Goal: Communication & Community: Share content

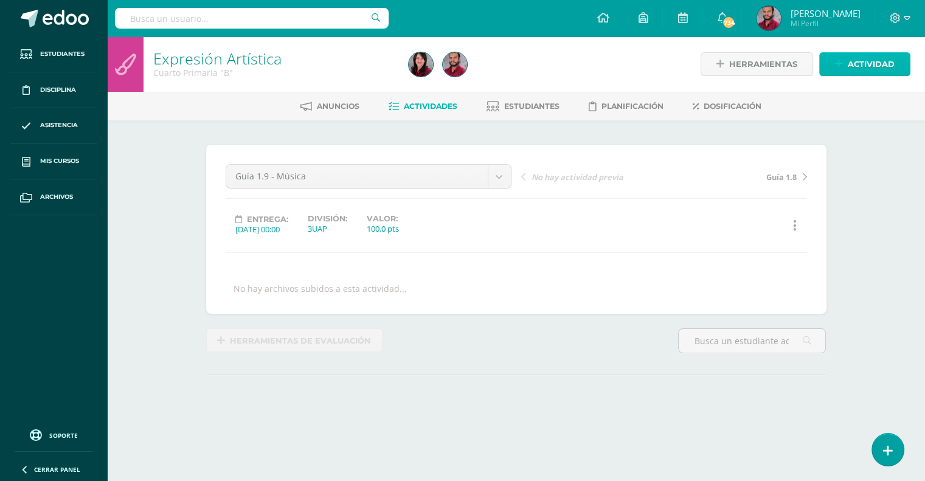
click at [870, 68] on span "Actividad" at bounding box center [870, 64] width 47 height 22
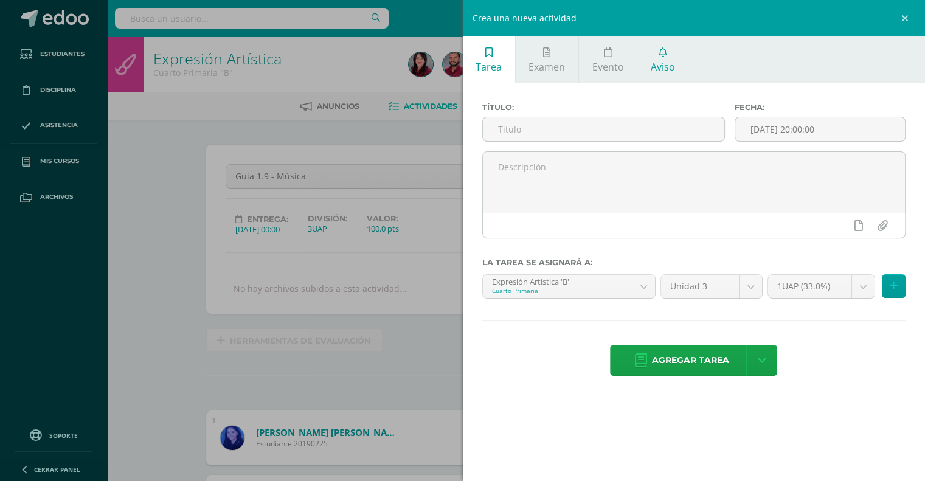
click at [660, 60] on span "Aviso" at bounding box center [662, 66] width 24 height 13
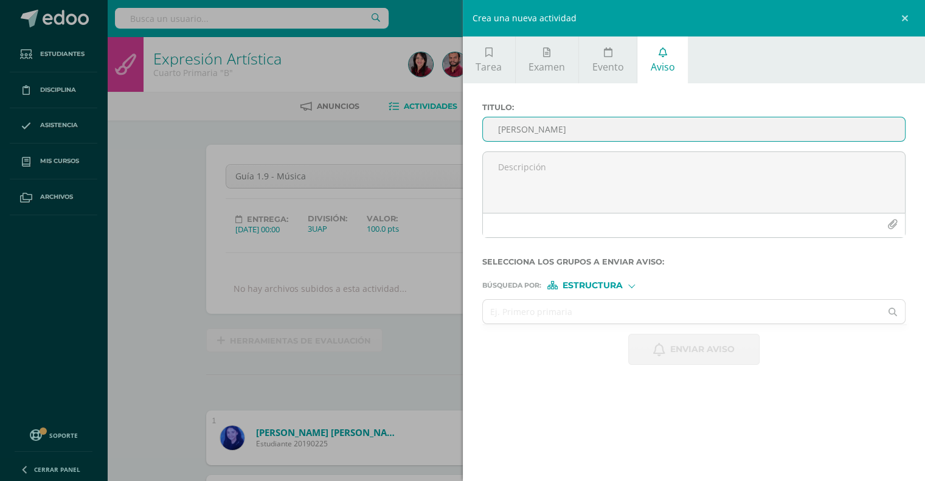
scroll to position [1, 0]
type input "h"
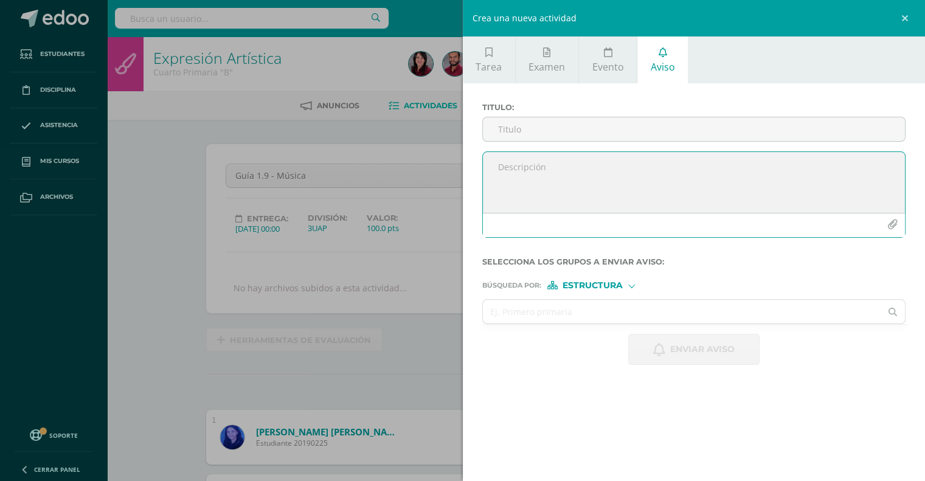
click at [542, 167] on textarea at bounding box center [694, 182] width 422 height 61
paste textarea "👋 Estimados padres de familia: Reciban un cordial saludo. Les informo que [DATE…"
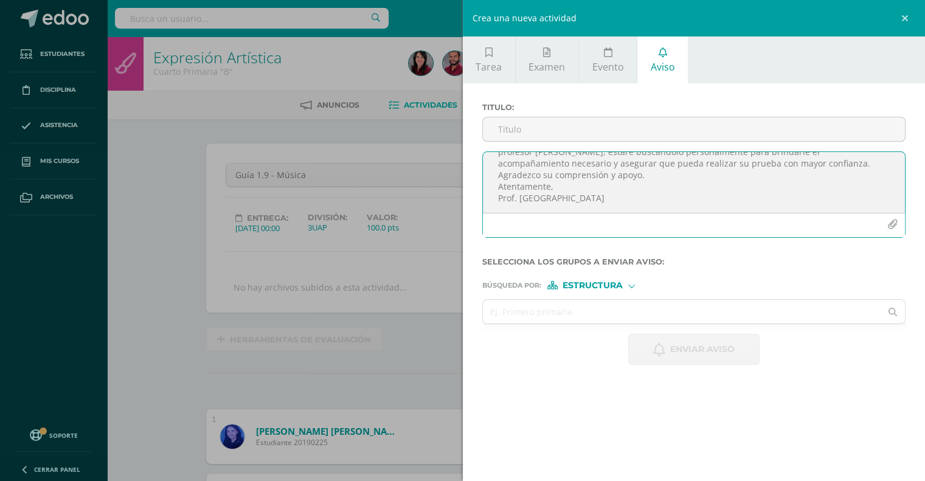
scroll to position [0, 0]
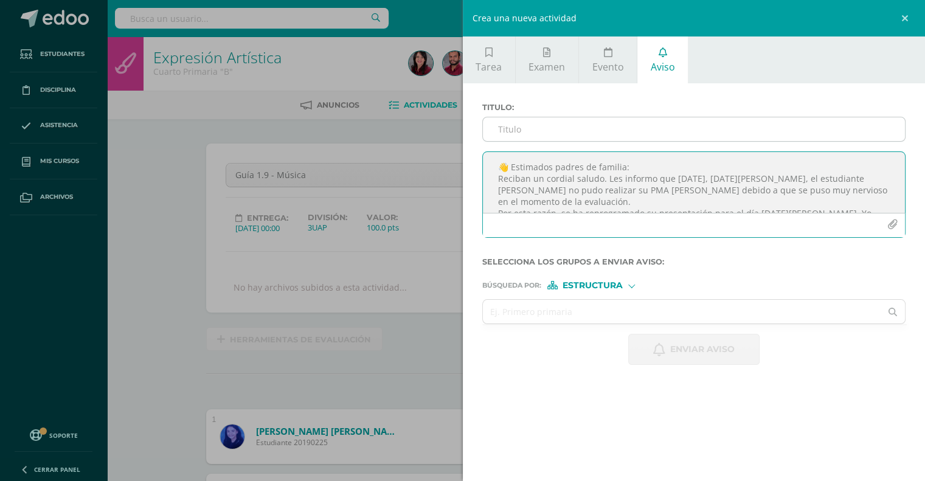
type textarea "👋 Estimados padres de familia: Reciban un cordial saludo. Les informo que [DATE…"
click at [540, 128] on input "Titulo :" at bounding box center [694, 129] width 422 height 24
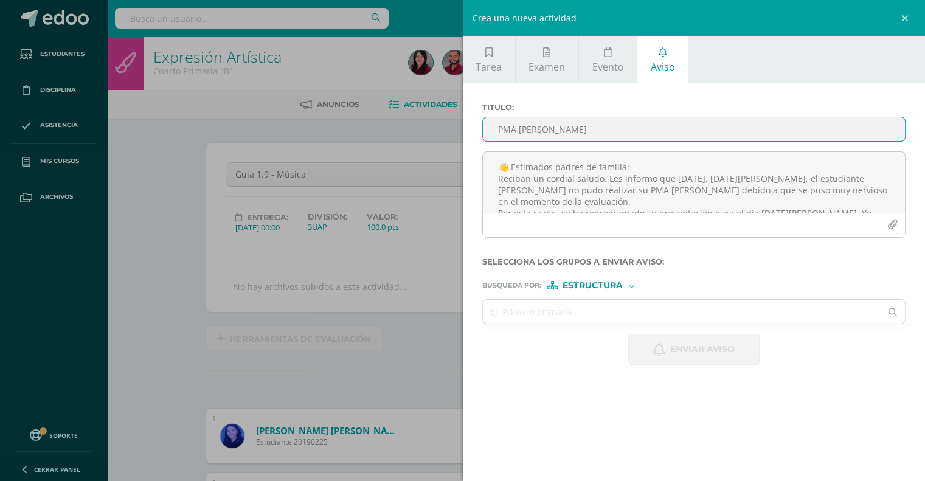
scroll to position [2, 0]
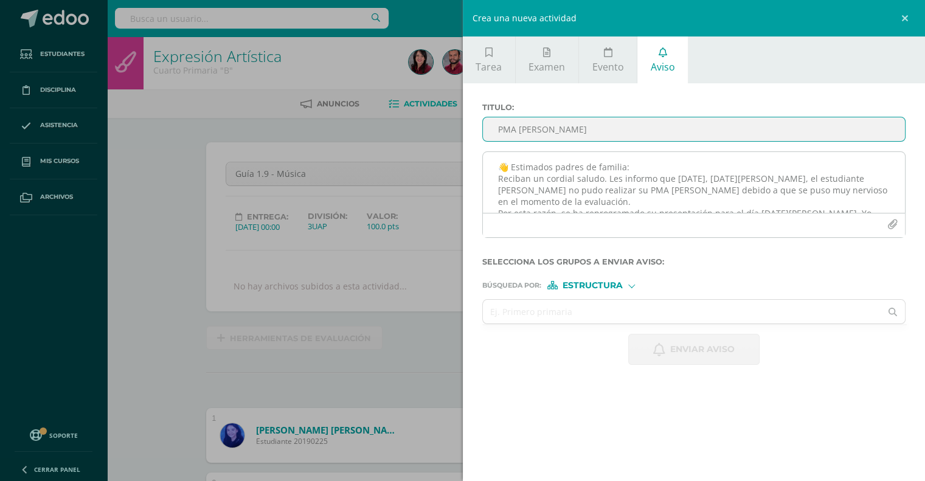
type input "PMA [PERSON_NAME]"
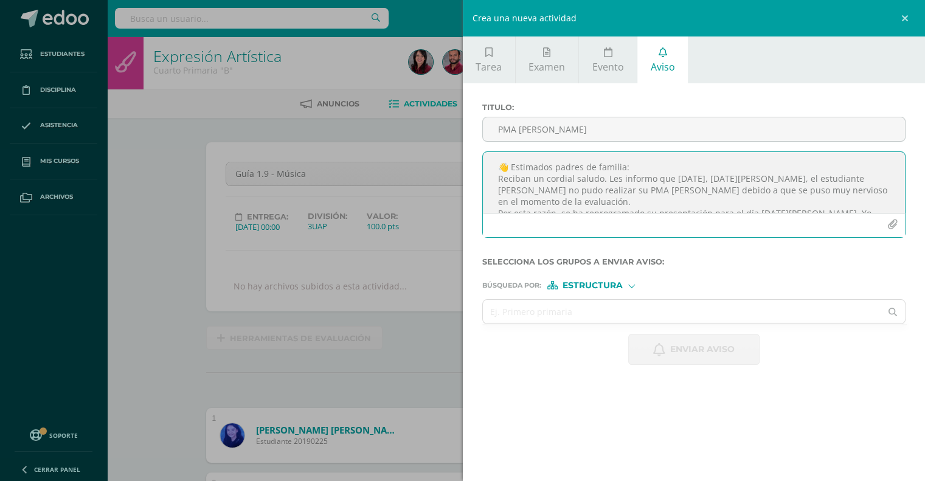
click at [634, 163] on textarea "👋 Estimados padres de familia: Reciban un cordial saludo. Les informo que [DATE…" at bounding box center [694, 182] width 422 height 61
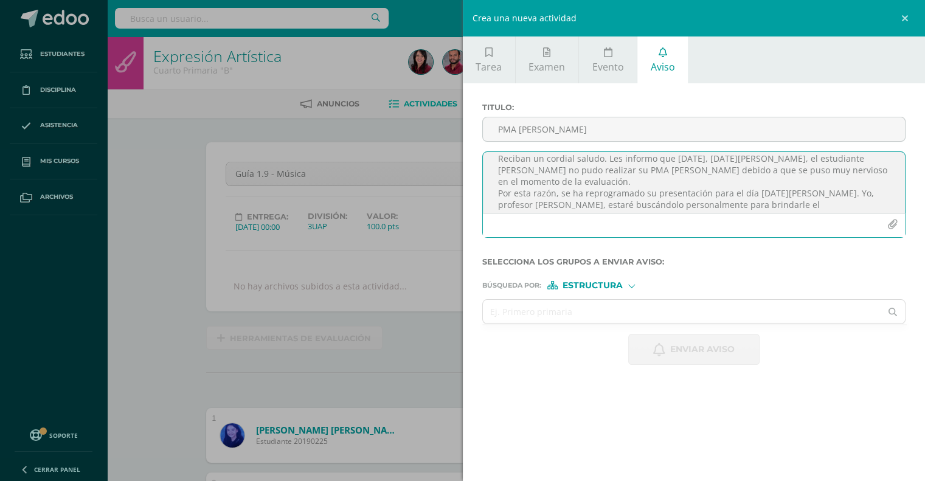
scroll to position [33, 0]
click at [580, 177] on textarea "👋 Estimados padres de familia: Reciban un cordial saludo. Les informo que [DATE…" at bounding box center [694, 182] width 422 height 61
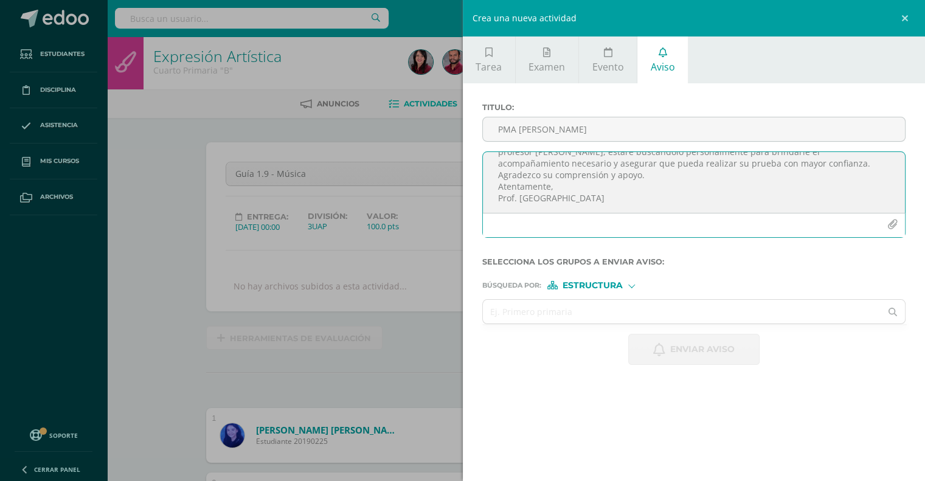
scroll to position [99, 0]
click at [566, 184] on textarea "👋 Estimados padres de familia: Reciban un cordial saludo. Les informo que [DATE…" at bounding box center [694, 182] width 422 height 61
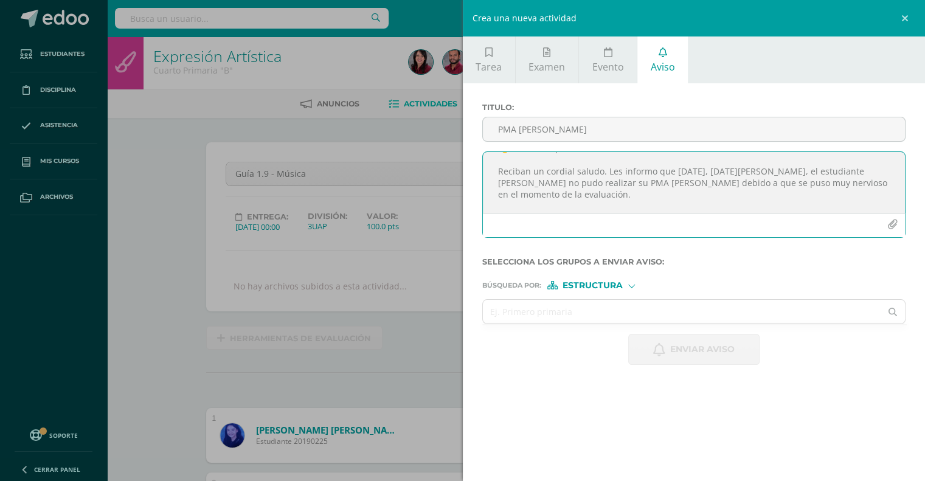
scroll to position [8, 0]
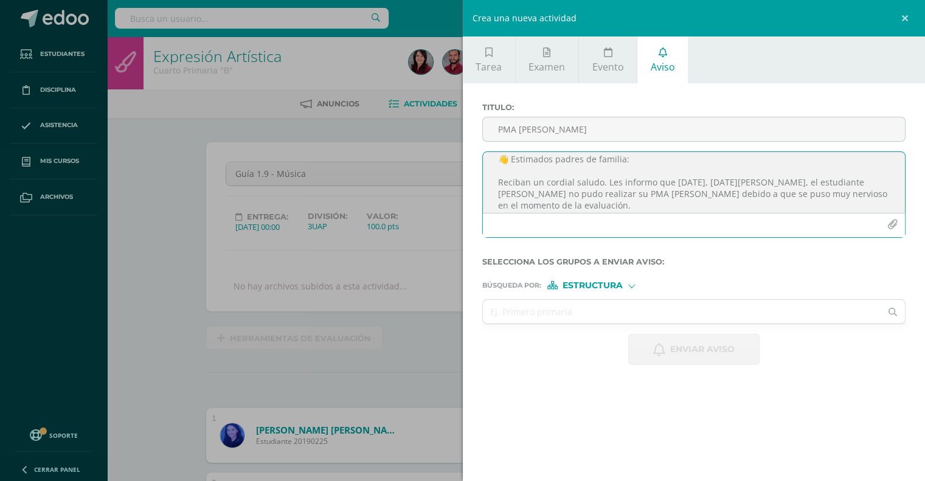
click at [711, 179] on textarea "👋 Estimados padres de familia: Reciban un cordial saludo. Les informo que [DATE…" at bounding box center [694, 182] width 422 height 61
click at [778, 169] on textarea "👋 Estimados padres de familia: Reciban un cordial saludo. Les informo que [DATE…" at bounding box center [694, 182] width 422 height 61
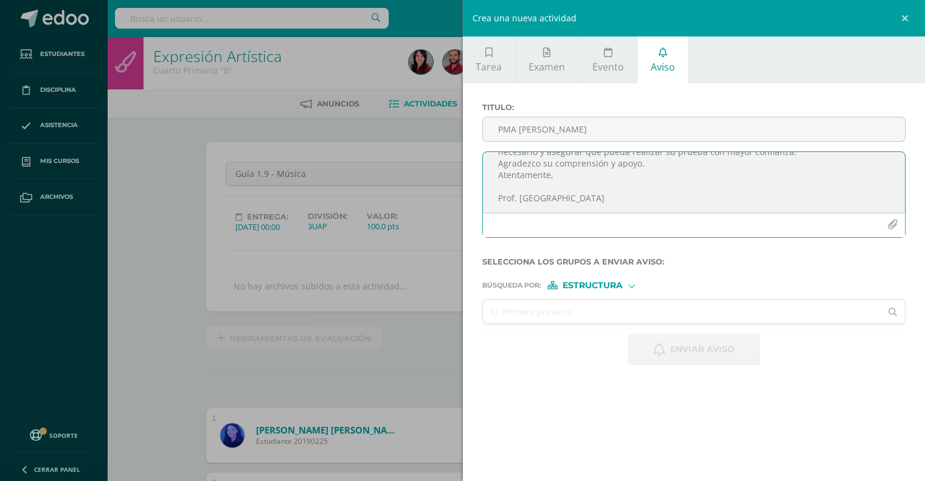
scroll to position [115, 0]
type textarea "👋 Estimados padres de familia: Reciban un cordial saludo. Les informo que [DATE…"
click at [633, 283] on div at bounding box center [631, 284] width 7 height 7
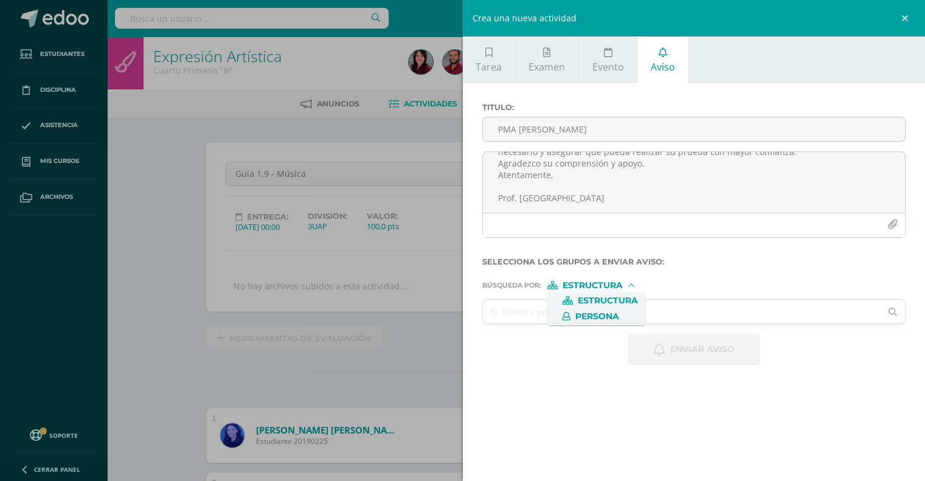
click at [603, 313] on span "Persona" at bounding box center [597, 316] width 44 height 7
click at [567, 317] on input "text" at bounding box center [682, 312] width 398 height 24
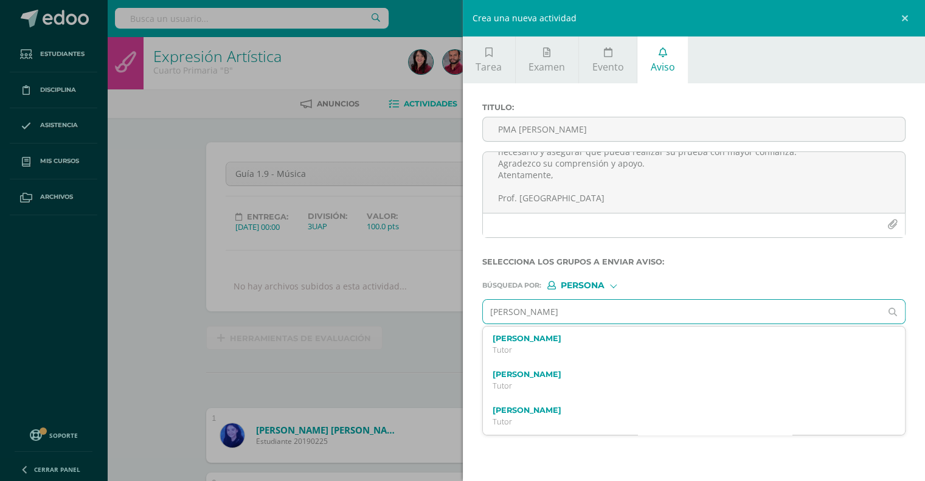
type input "[PERSON_NAME]"
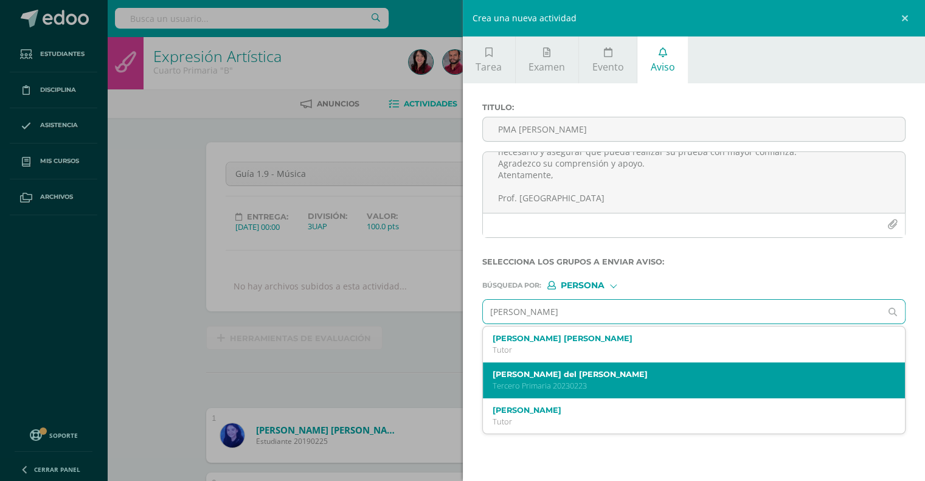
click at [555, 379] on div "[PERSON_NAME] del [PERSON_NAME] Primaria 20230223" at bounding box center [684, 380] width 385 height 21
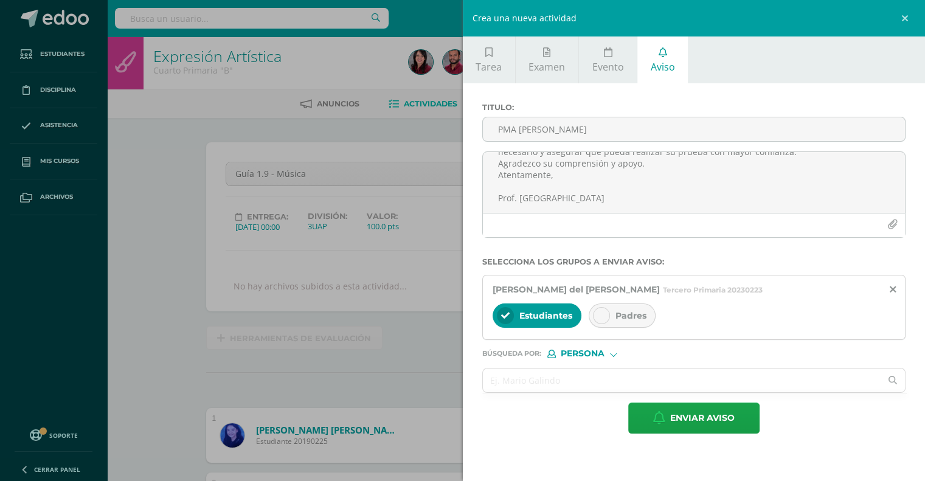
click at [594, 320] on div at bounding box center [601, 315] width 17 height 17
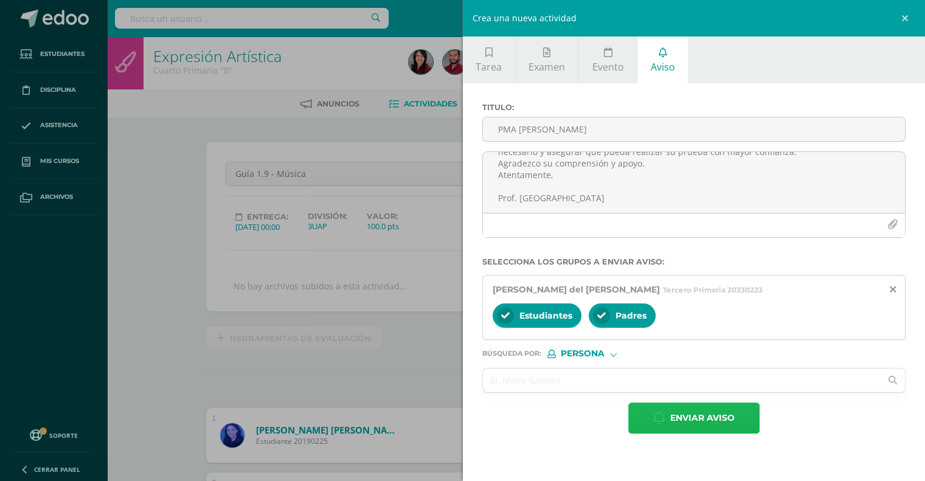
click at [689, 420] on span "Enviar aviso" at bounding box center [702, 418] width 64 height 30
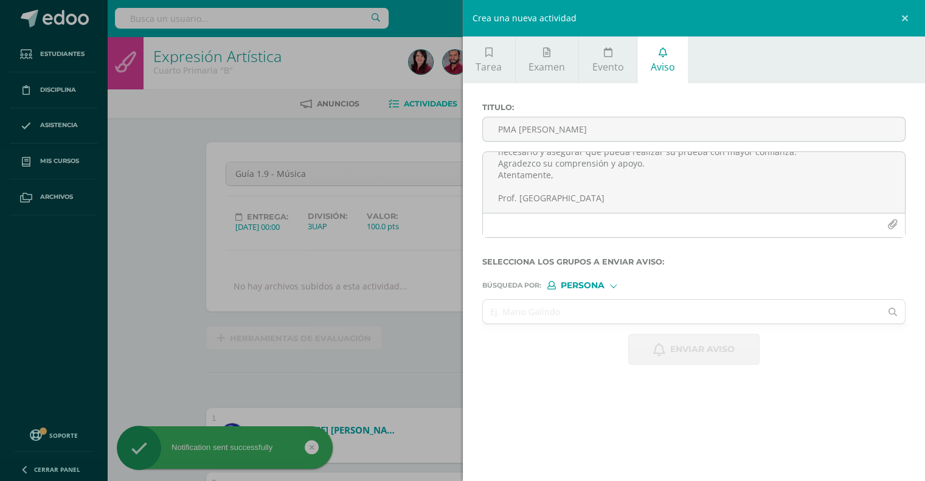
scroll to position [0, 0]
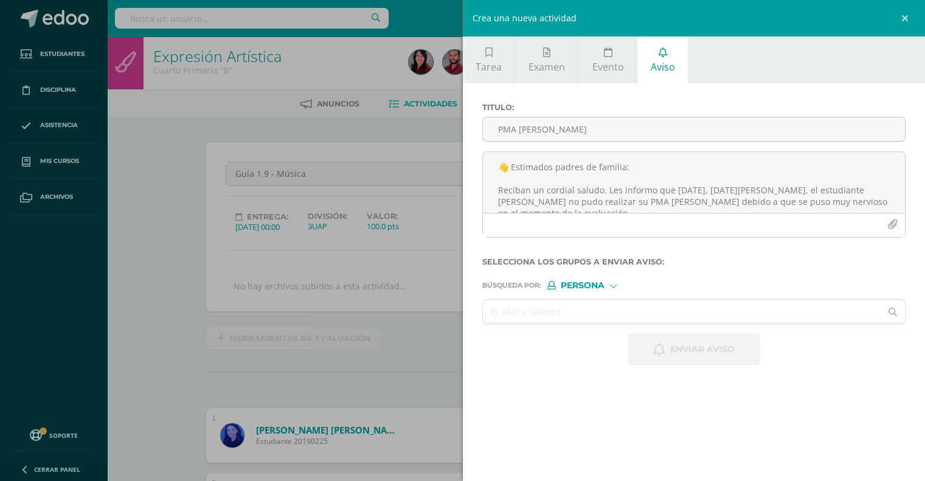
click at [165, 194] on div "Crea una nueva actividad Tarea Examen Evento Aviso Título: Fecha: [DATE] 20:00:…" at bounding box center [462, 240] width 925 height 481
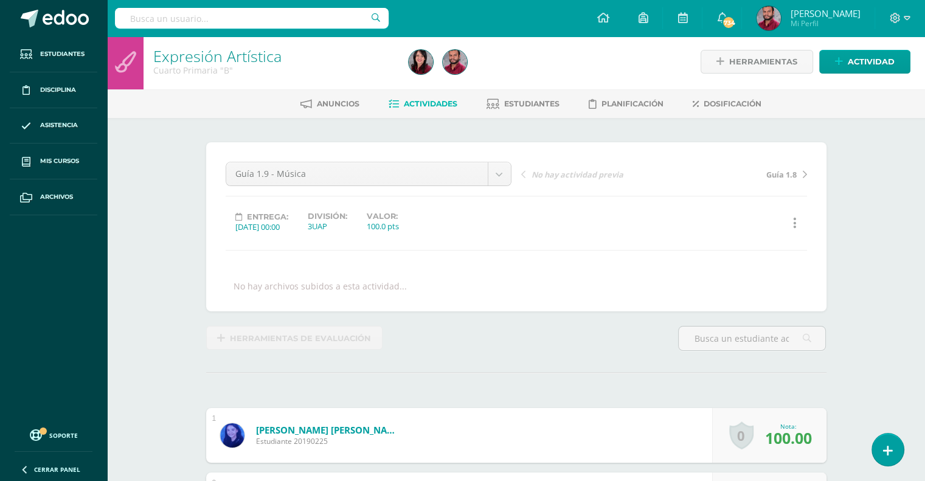
click at [878, 69] on span "Actividad" at bounding box center [870, 61] width 47 height 22
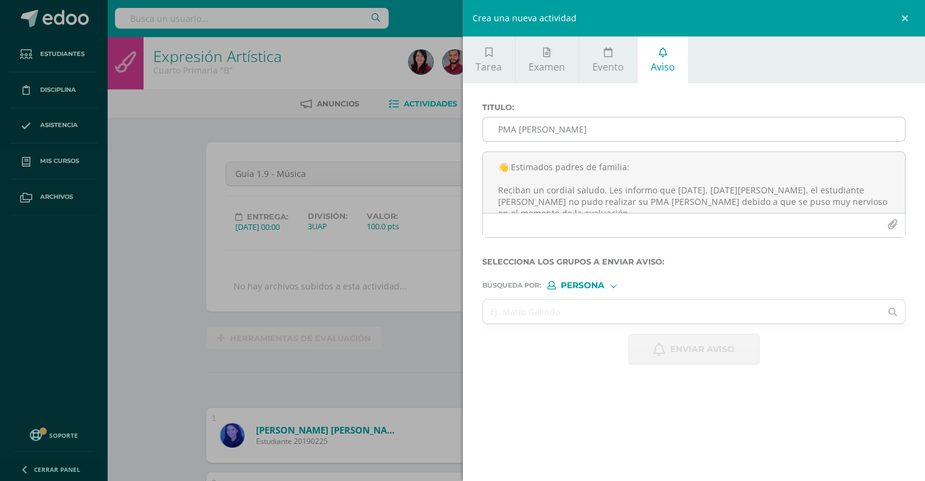
click at [548, 134] on input "PMA [PERSON_NAME]" at bounding box center [694, 129] width 422 height 24
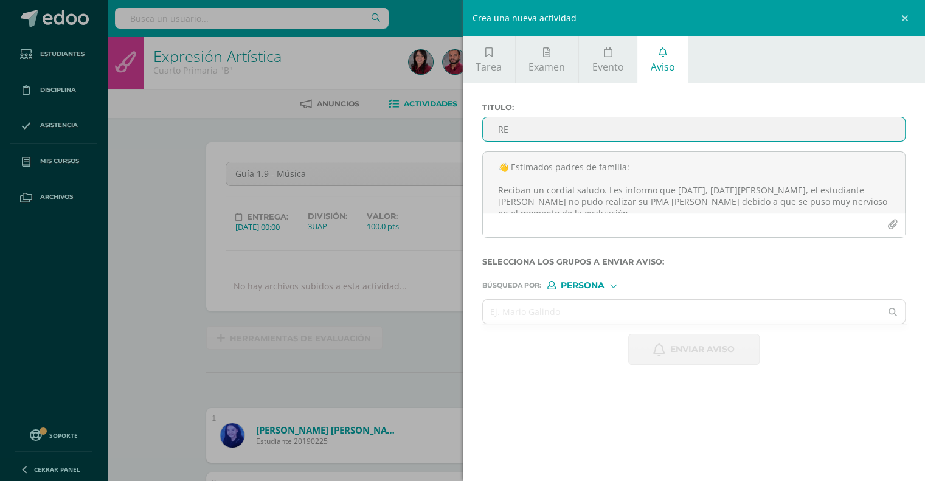
type input "R"
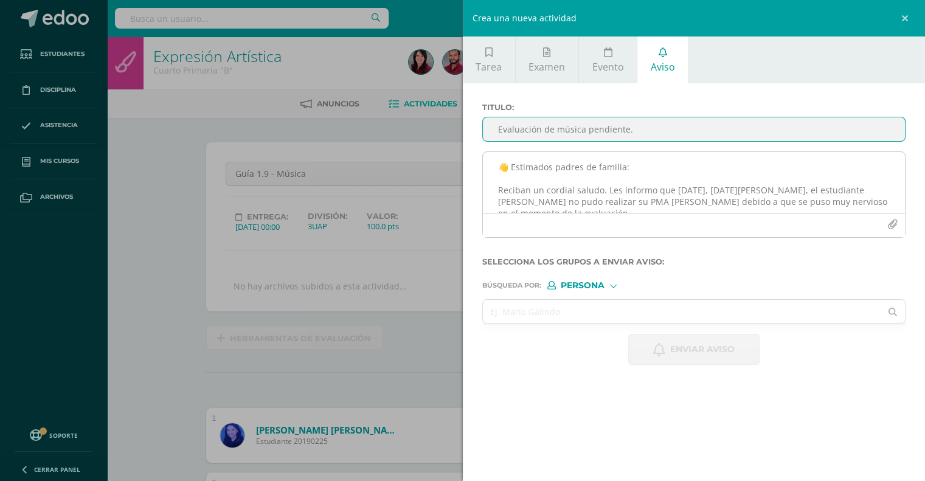
type input "Evaluación de música pendiente."
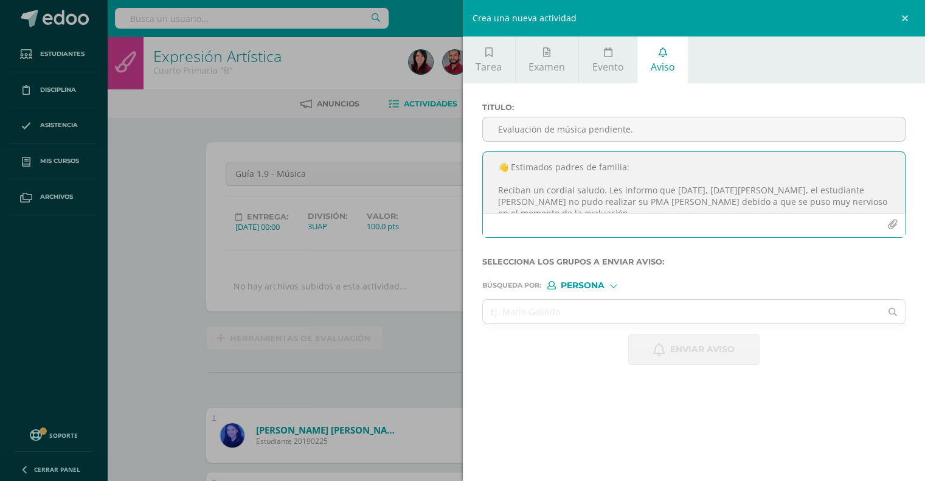
click at [564, 176] on textarea "👋 Estimados padres de familia: Reciban un cordial saludo. Les informo que [DATE…" at bounding box center [694, 182] width 422 height 61
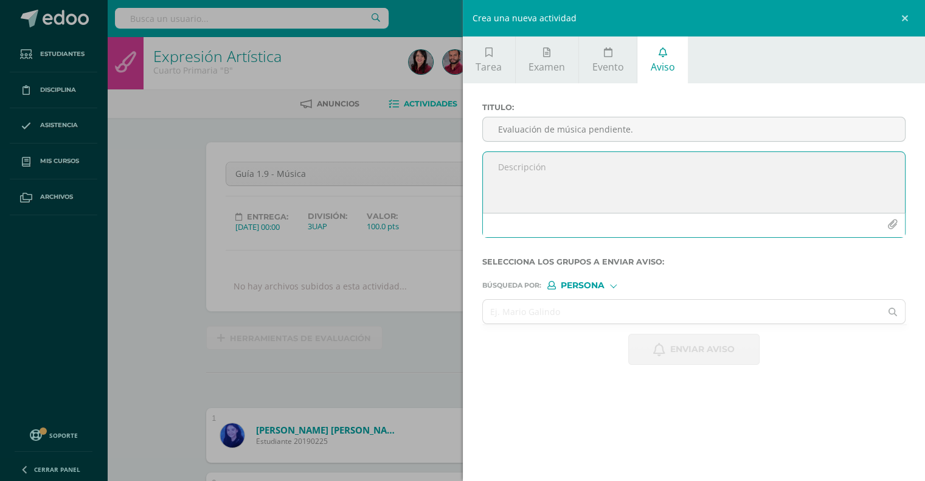
paste textarea "Buenas tardes, estimados padres de familia: [PERSON_NAME] un cordial saludo. Es…"
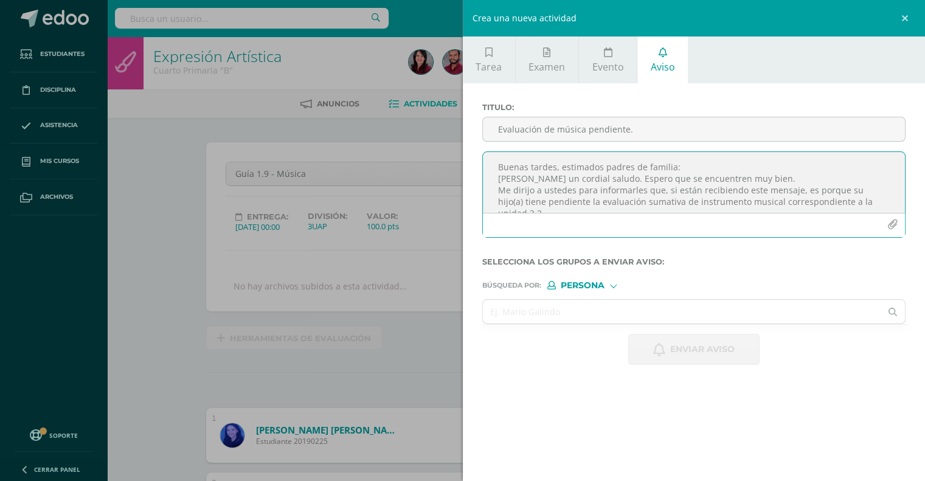
click at [682, 167] on textarea "Buenas tardes, estimados padres de familia: [PERSON_NAME] un cordial saludo. Es…" at bounding box center [694, 182] width 422 height 61
click at [757, 195] on textarea "Buenas tardes, estimados padres de familia: Reciban un cordial saludo. Espero q…" at bounding box center [694, 182] width 422 height 61
click at [756, 190] on textarea "Buenas tardes, estimados padres de familia: Reciban un cordial saludo. Espero q…" at bounding box center [694, 182] width 422 height 61
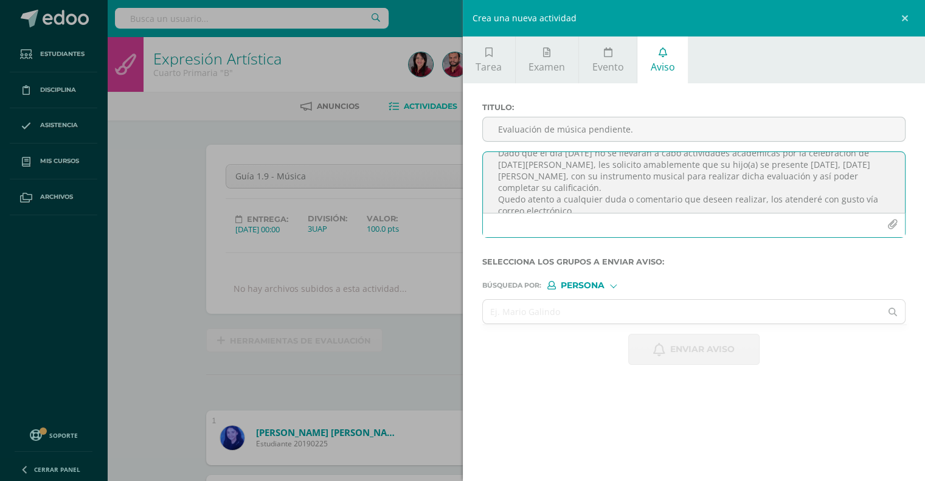
scroll to position [90, 0]
click at [555, 181] on textarea "Buenas tardes, estimados padres de familia: Reciban un cordial saludo. Espero q…" at bounding box center [694, 182] width 422 height 61
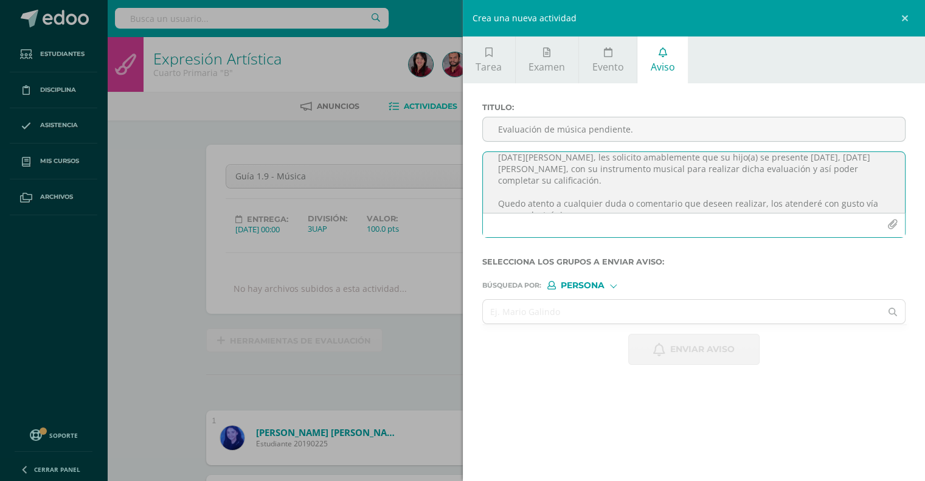
scroll to position [128, 0]
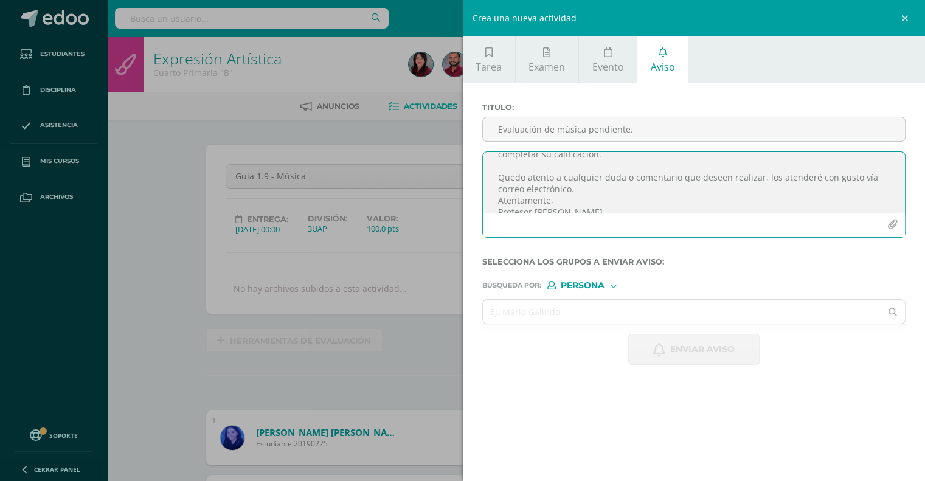
click at [583, 182] on textarea "Buenas tardes, estimados padres de familia: Reciban un cordial saludo. Espero q…" at bounding box center [694, 182] width 422 height 61
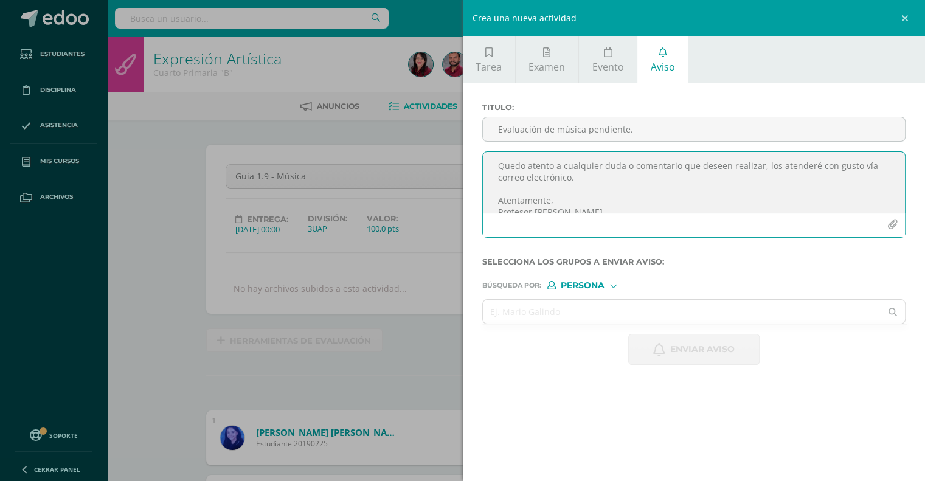
scroll to position [0, 0]
type textarea "Buenas tardes, estimados padres de familia: Reciban un cordial saludo. Espero q…"
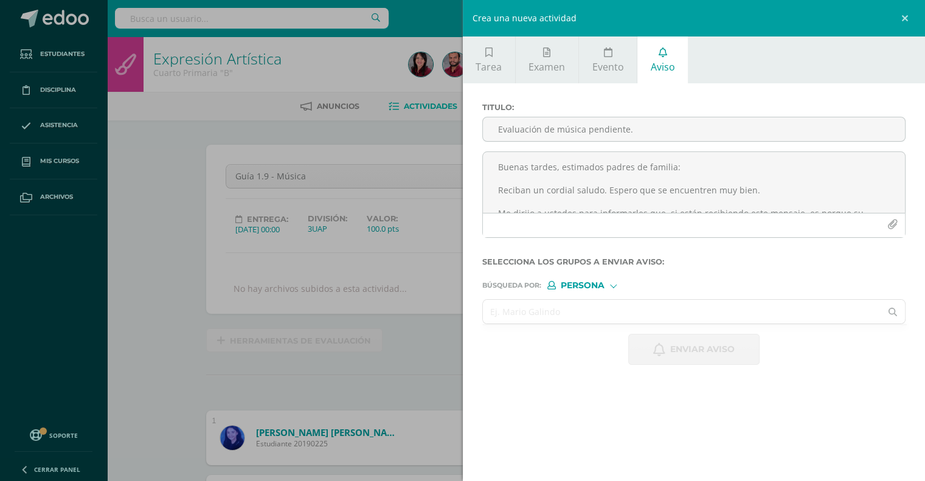
click at [545, 317] on input "text" at bounding box center [682, 312] width 398 height 24
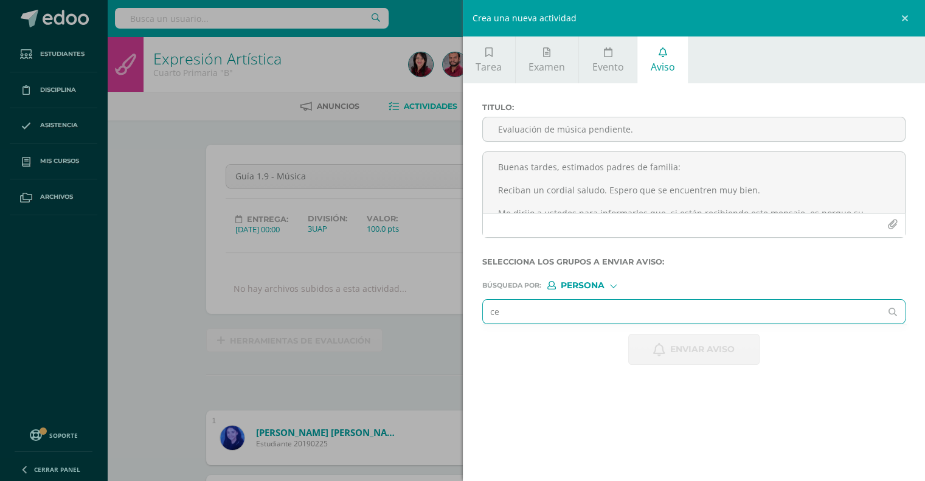
type input "c"
type input "C"
type input "Akú"
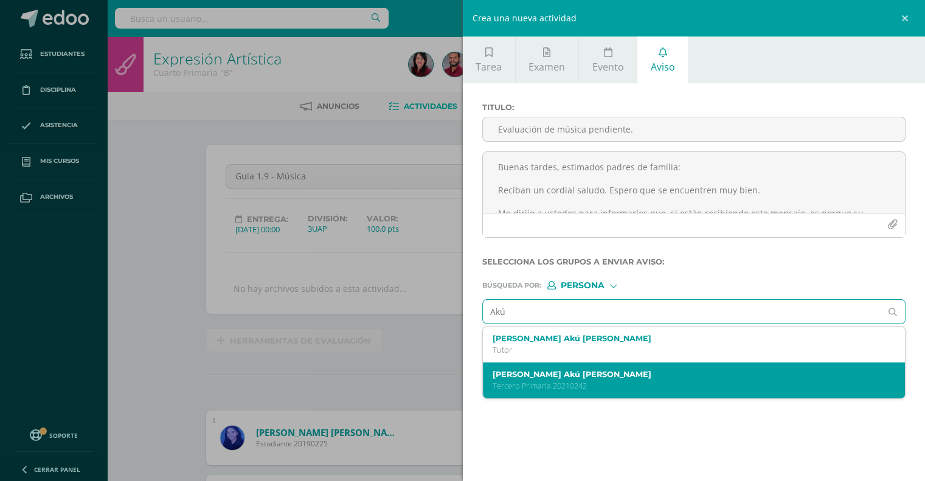
click at [536, 367] on div "[PERSON_NAME] De [PERSON_NAME] Primaria 20210242" at bounding box center [694, 380] width 422 height 36
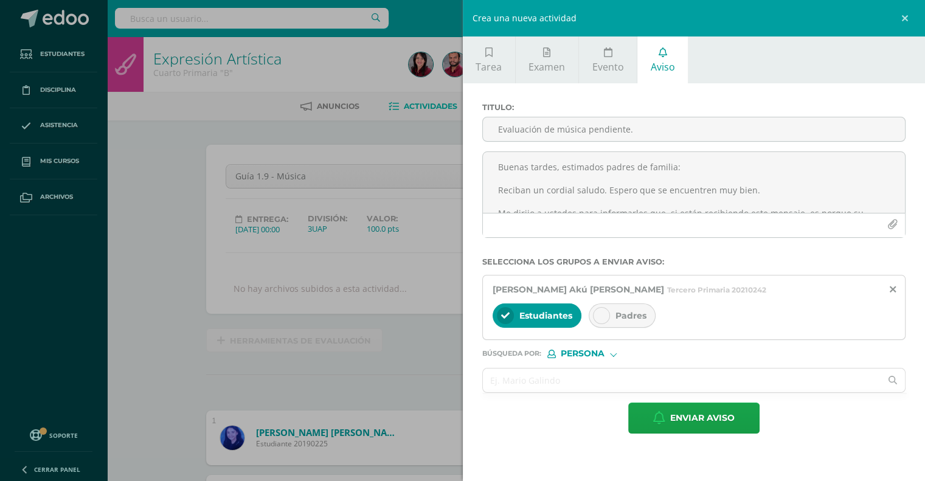
click at [608, 306] on div "Padres" at bounding box center [621, 315] width 67 height 24
click at [516, 381] on input "text" at bounding box center [682, 380] width 398 height 24
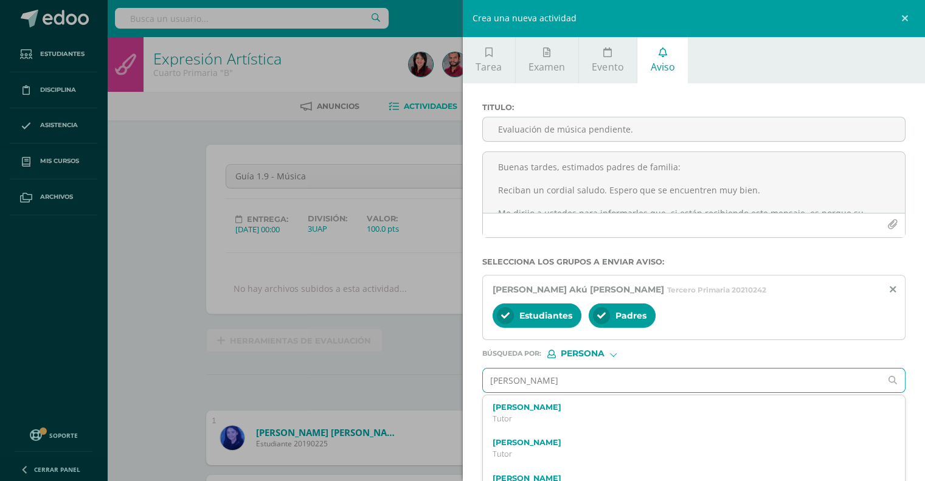
type input "[PERSON_NAME]"
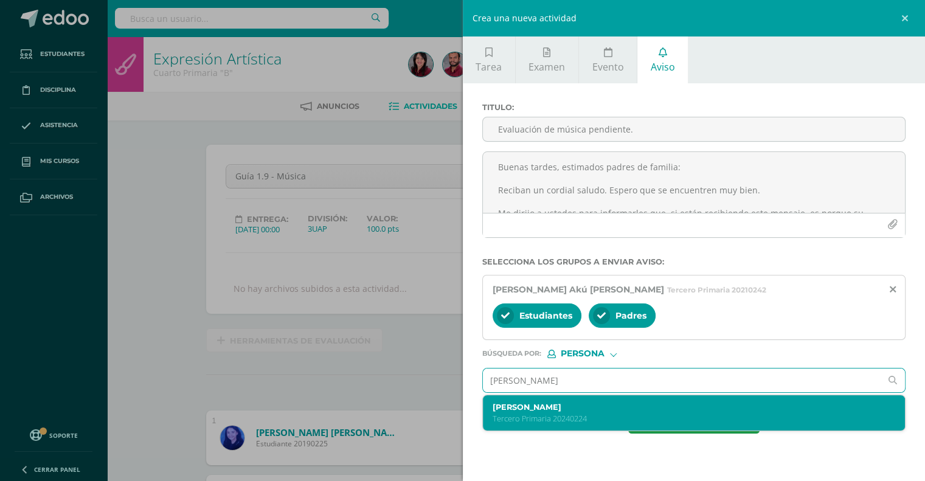
click at [539, 413] on p "Tercero Primaria 20240224" at bounding box center [684, 418] width 385 height 10
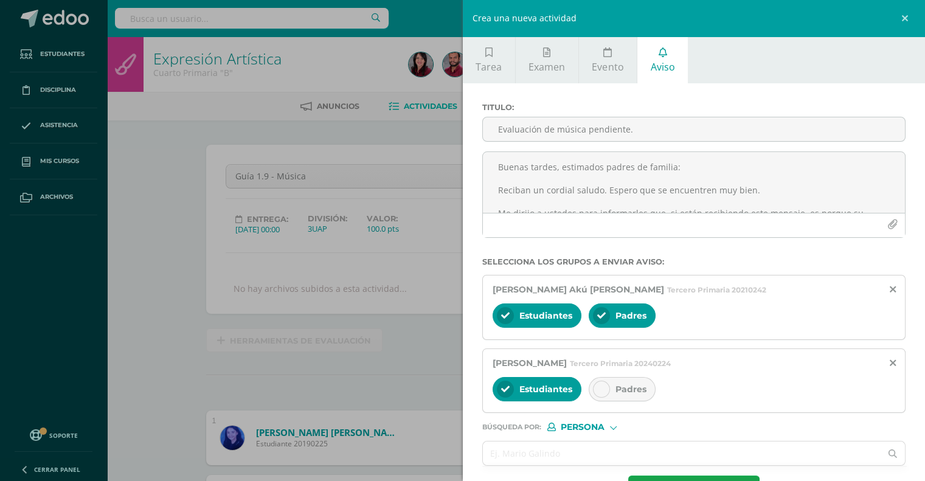
click at [599, 382] on div at bounding box center [601, 389] width 17 height 17
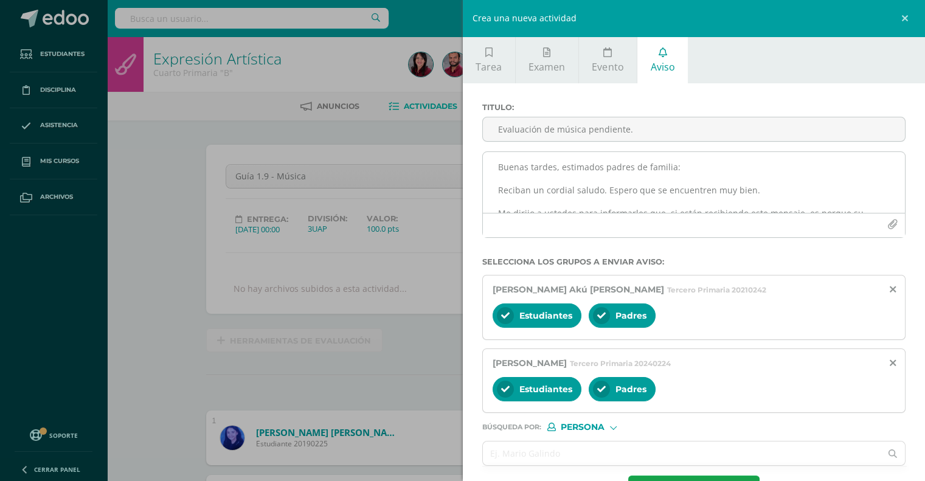
scroll to position [43, 0]
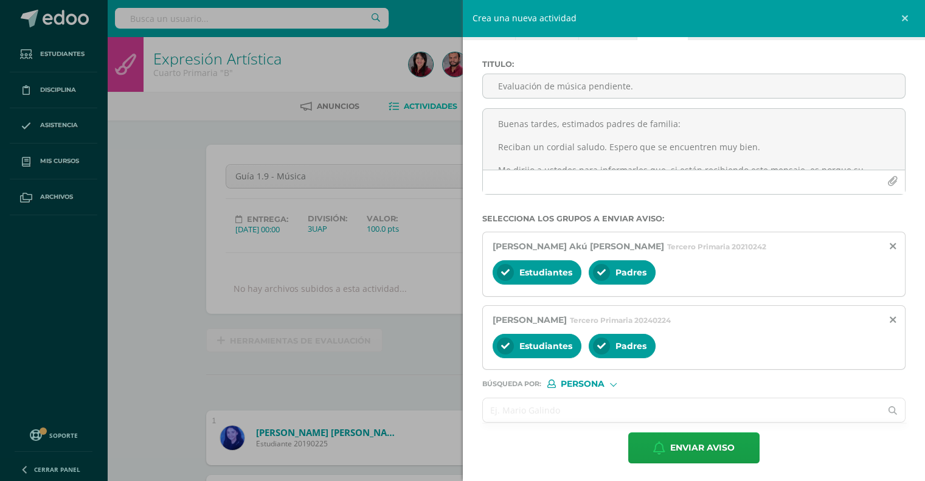
click at [536, 403] on input "text" at bounding box center [682, 410] width 398 height 24
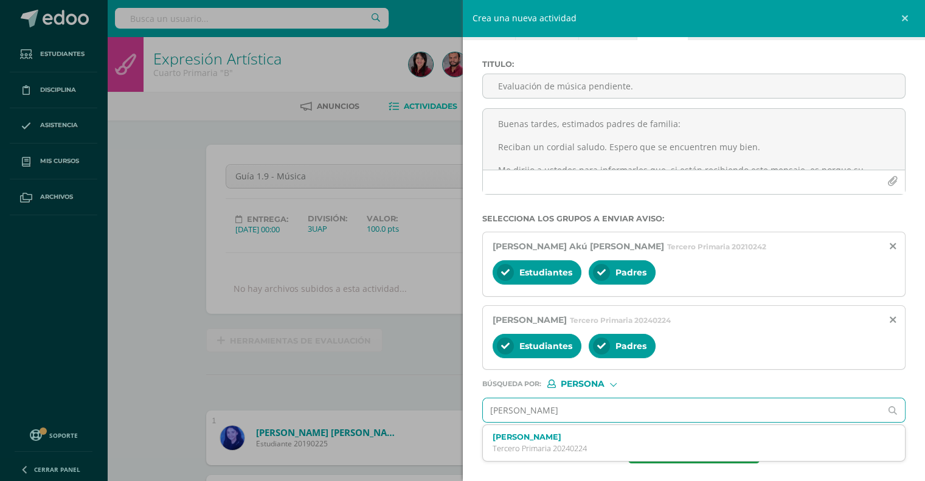
type input "[PERSON_NAME]"
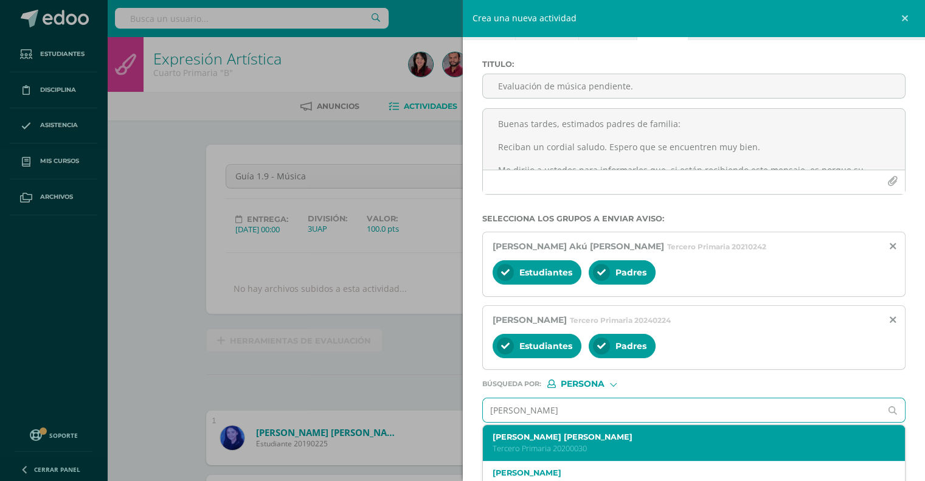
click at [529, 443] on p "Tercero Primaria 20200030" at bounding box center [684, 448] width 385 height 10
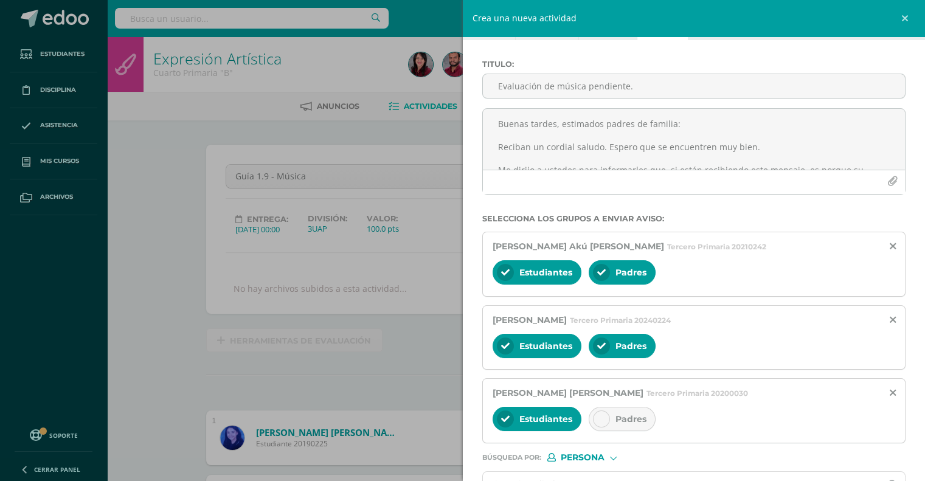
click at [602, 412] on div at bounding box center [601, 418] width 17 height 17
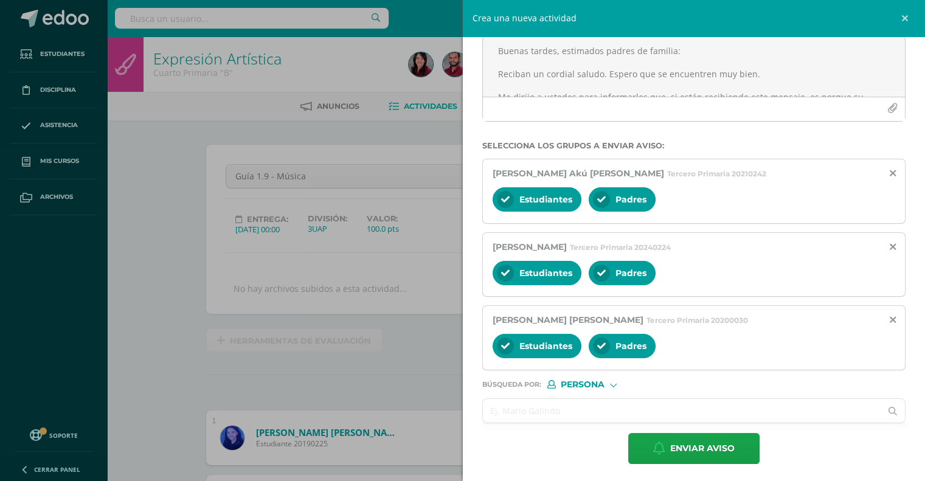
click at [573, 405] on input "text" at bounding box center [682, 411] width 398 height 24
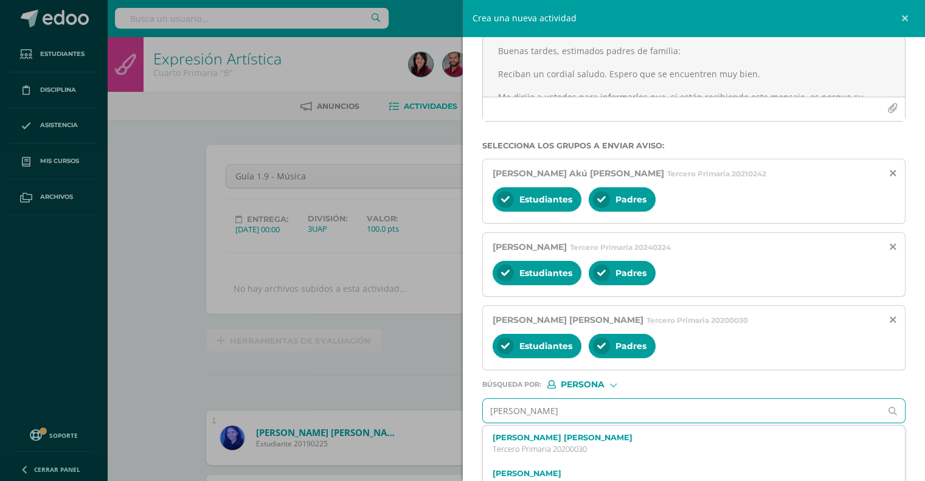
type input "[PERSON_NAME]"
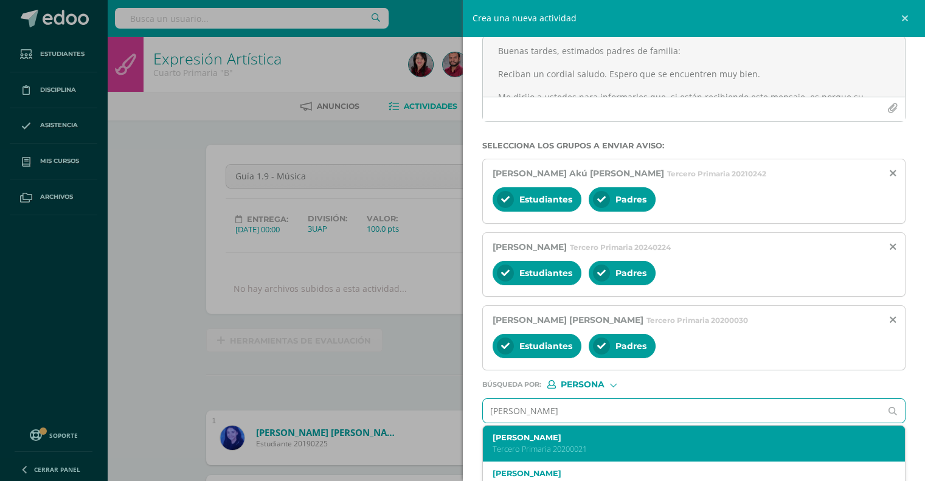
click at [549, 433] on label "[PERSON_NAME]" at bounding box center [684, 437] width 385 height 9
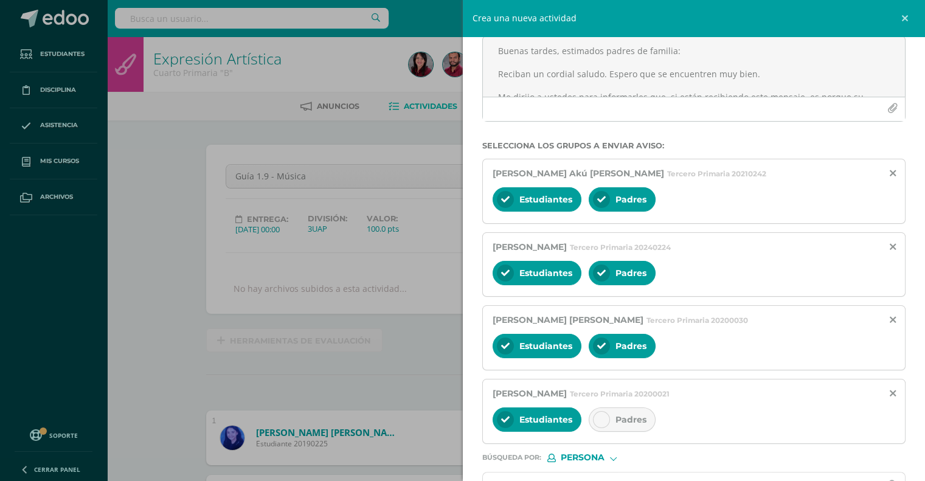
click at [602, 416] on icon at bounding box center [601, 419] width 9 height 9
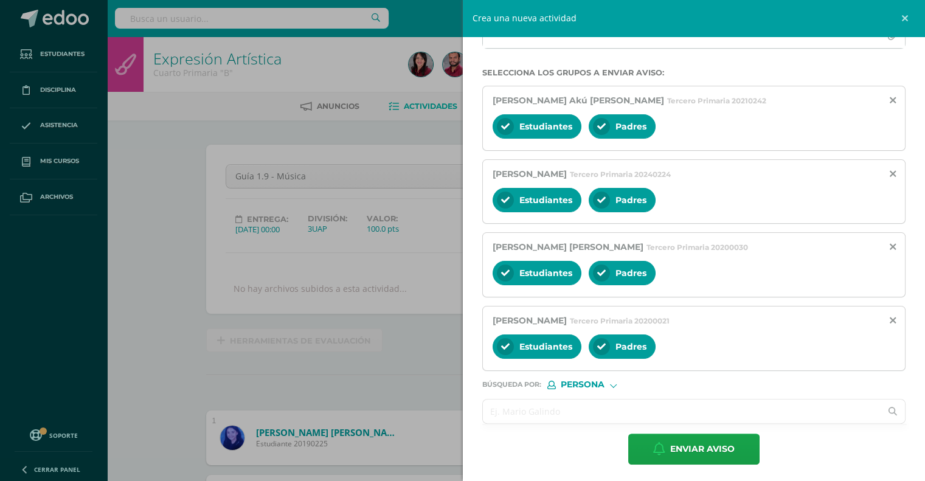
click at [572, 408] on input "text" at bounding box center [682, 411] width 398 height 24
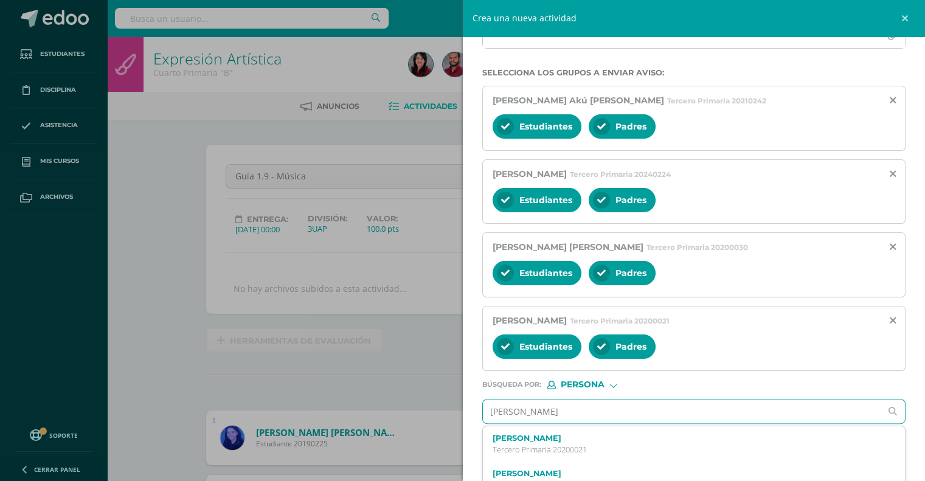
type input "[PERSON_NAME]"
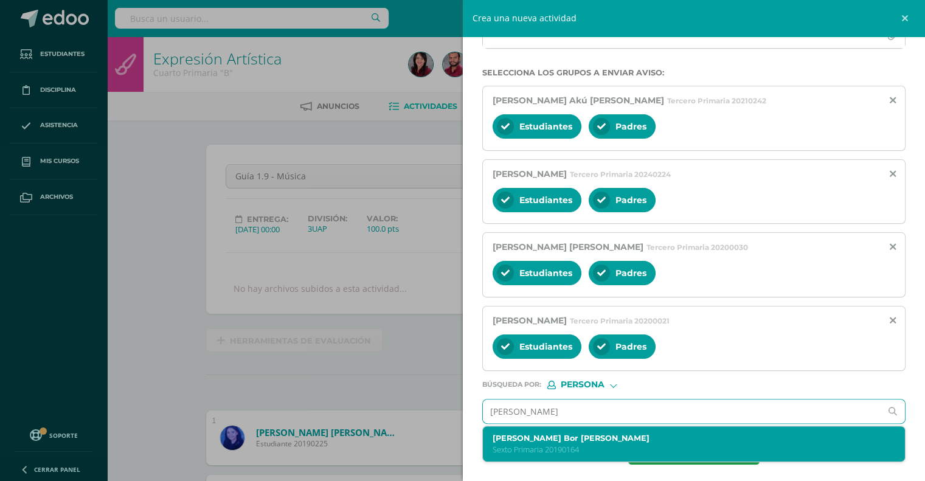
click at [571, 444] on p "Sexto Primaria 20190164" at bounding box center [684, 449] width 385 height 10
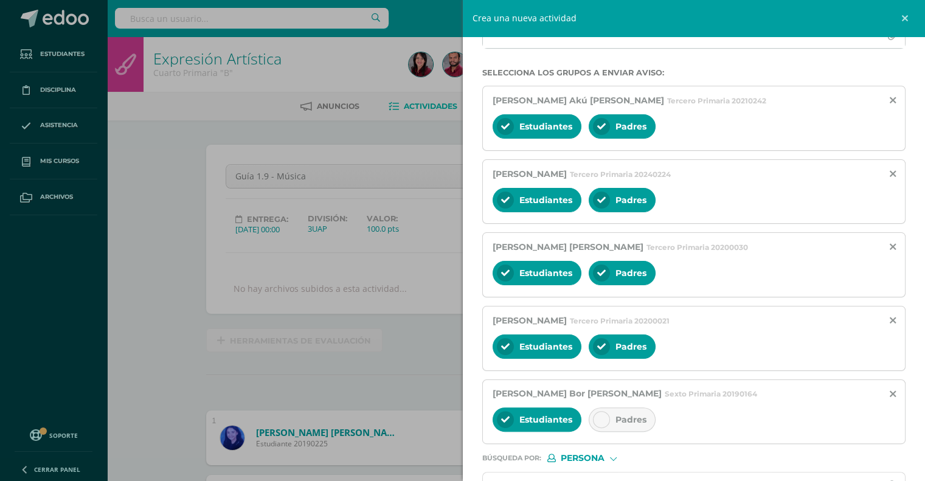
click at [603, 416] on icon at bounding box center [601, 419] width 9 height 9
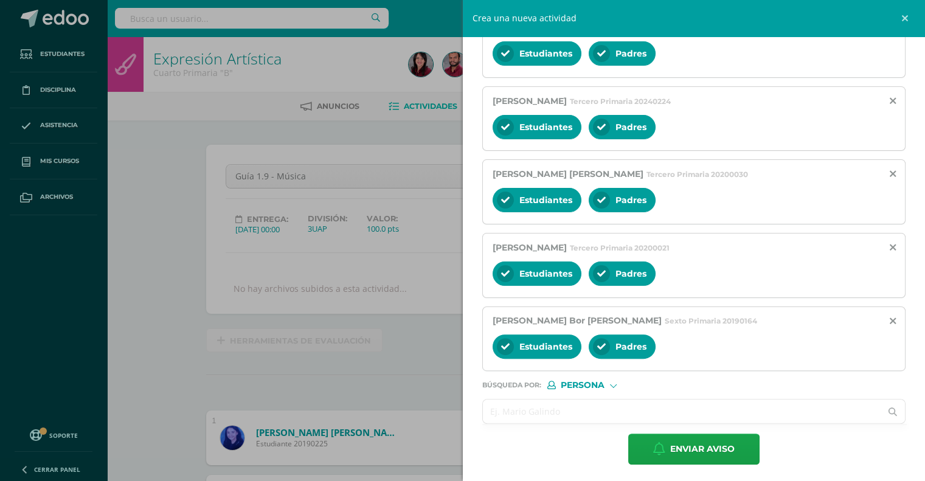
click at [508, 405] on input "text" at bounding box center [682, 411] width 398 height 24
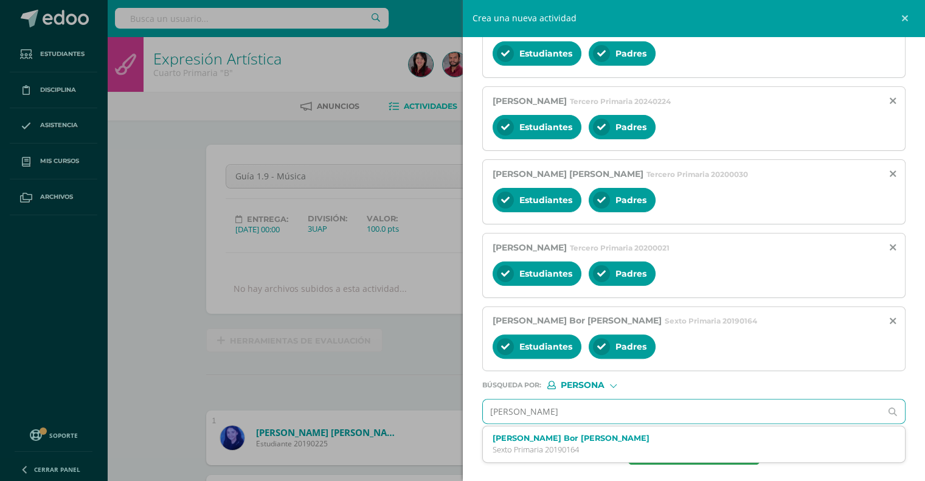
type input "[PERSON_NAME]"
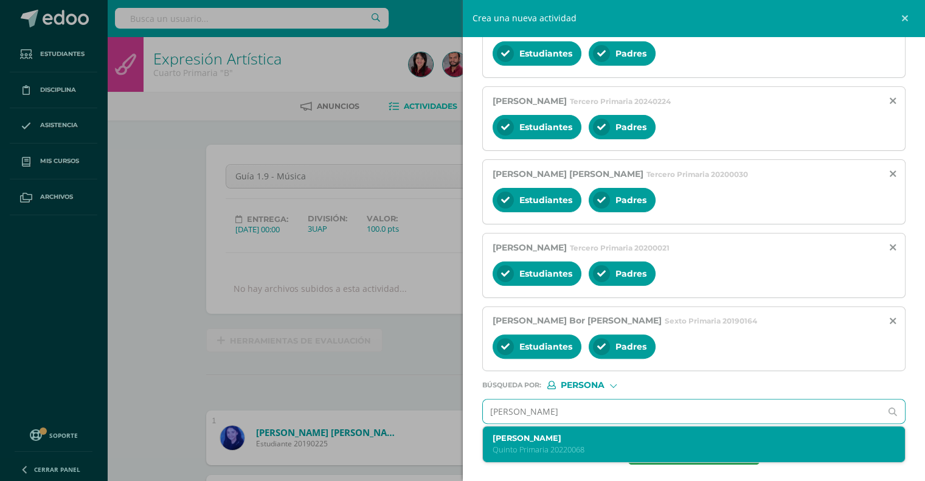
click at [570, 433] on label "[PERSON_NAME]" at bounding box center [684, 437] width 385 height 9
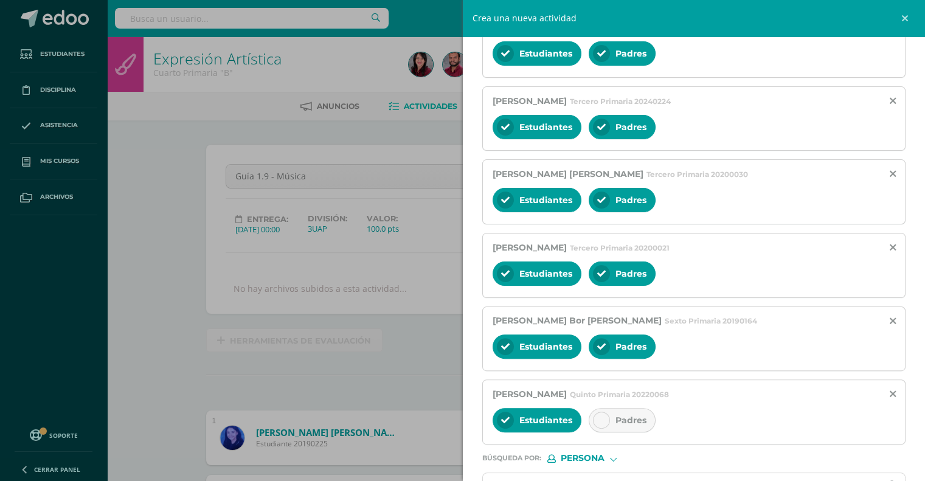
click at [599, 412] on div at bounding box center [601, 420] width 17 height 17
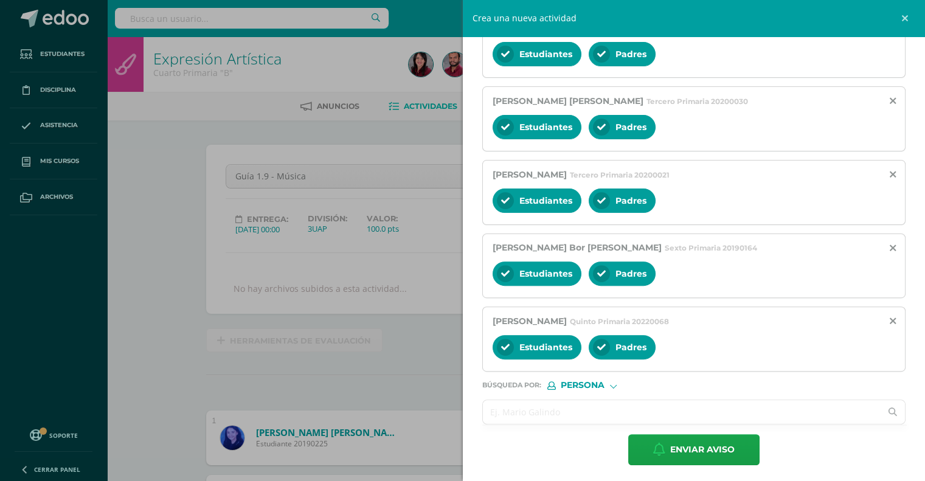
click at [555, 407] on input "text" at bounding box center [682, 412] width 398 height 24
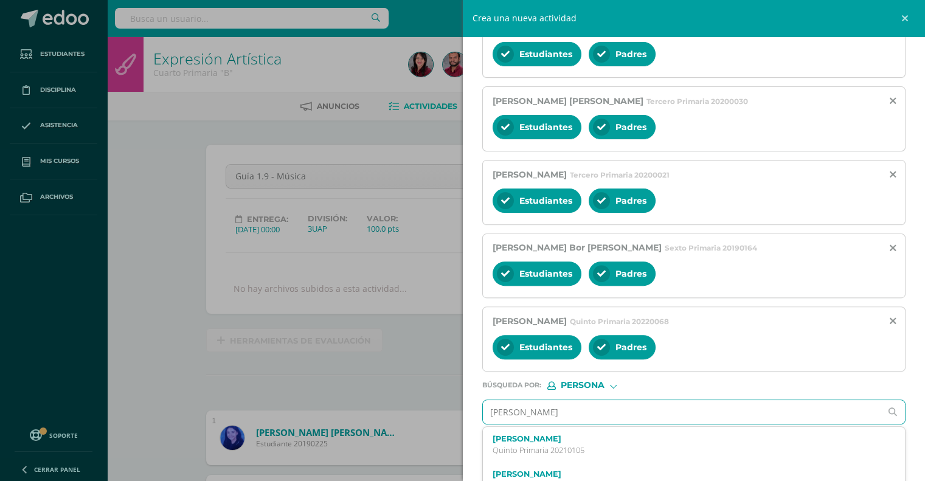
type input "[PERSON_NAME]"
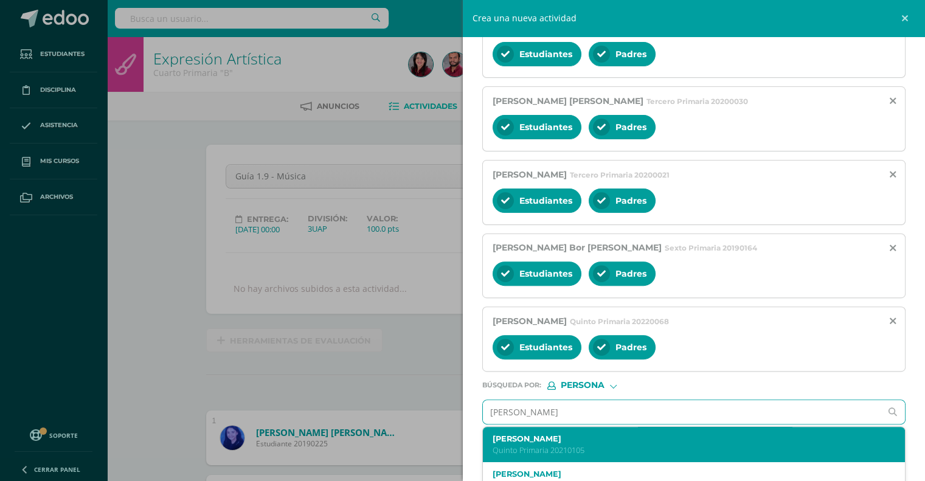
click at [543, 445] on p "Quinto Primaria 20210105" at bounding box center [684, 450] width 385 height 10
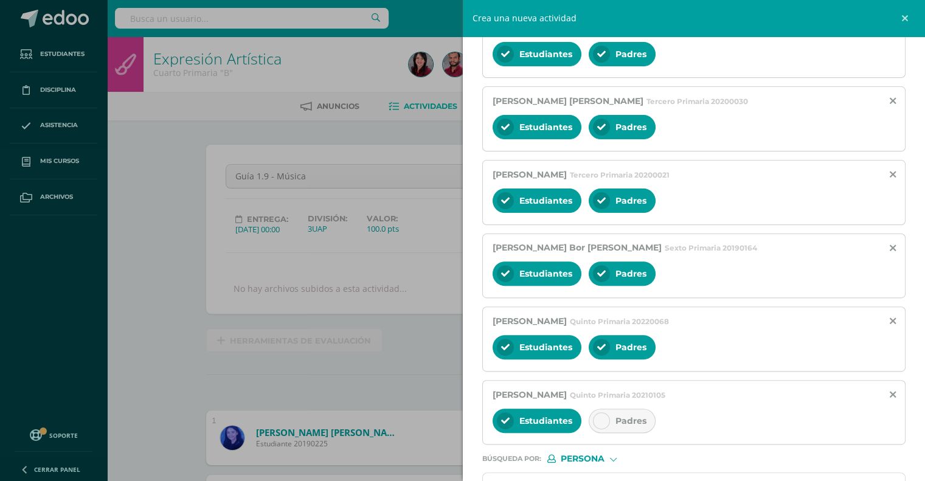
click at [605, 415] on div at bounding box center [601, 420] width 17 height 17
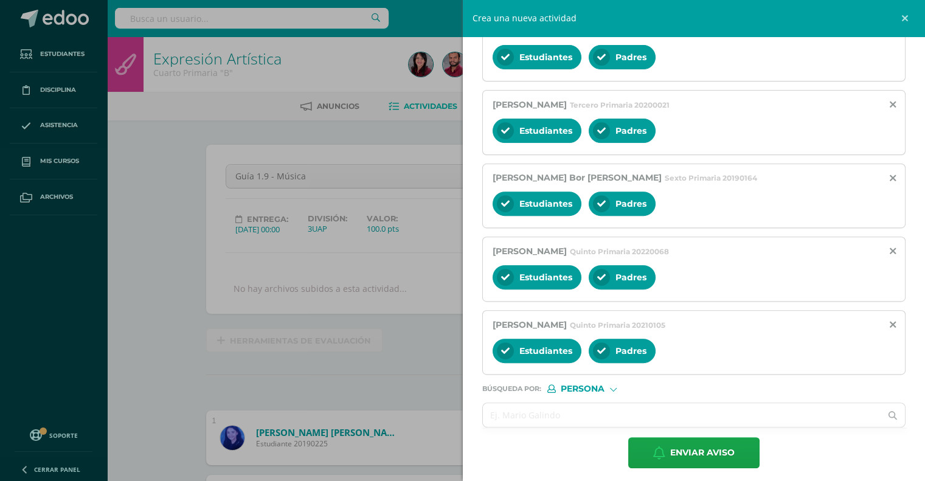
scroll to position [405, 0]
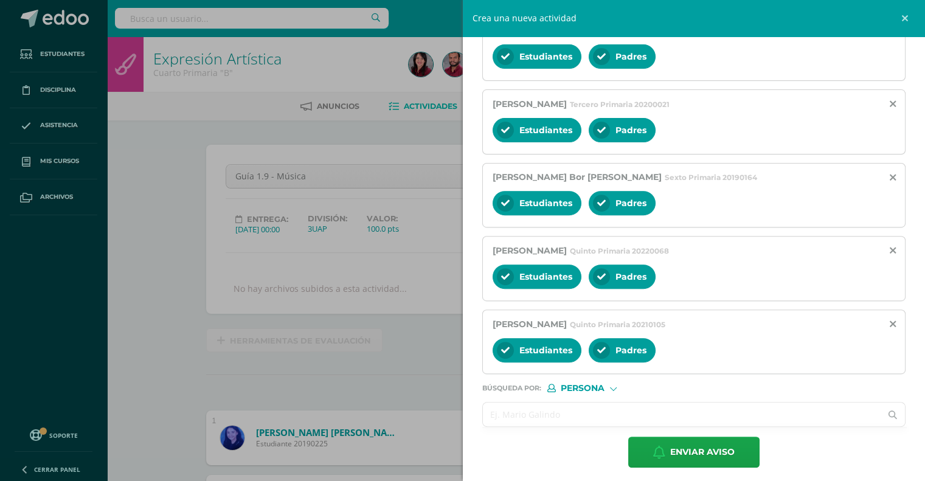
click at [539, 408] on input "text" at bounding box center [682, 414] width 398 height 24
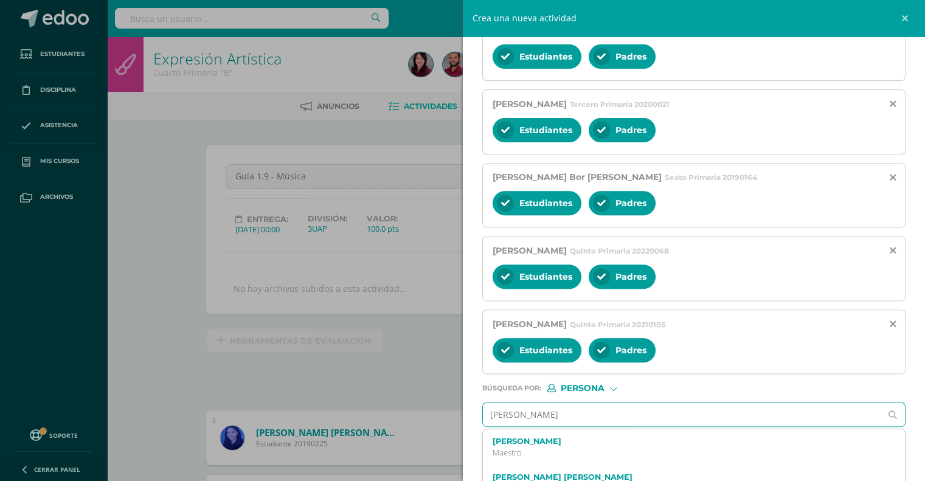
type input "[PERSON_NAME]"
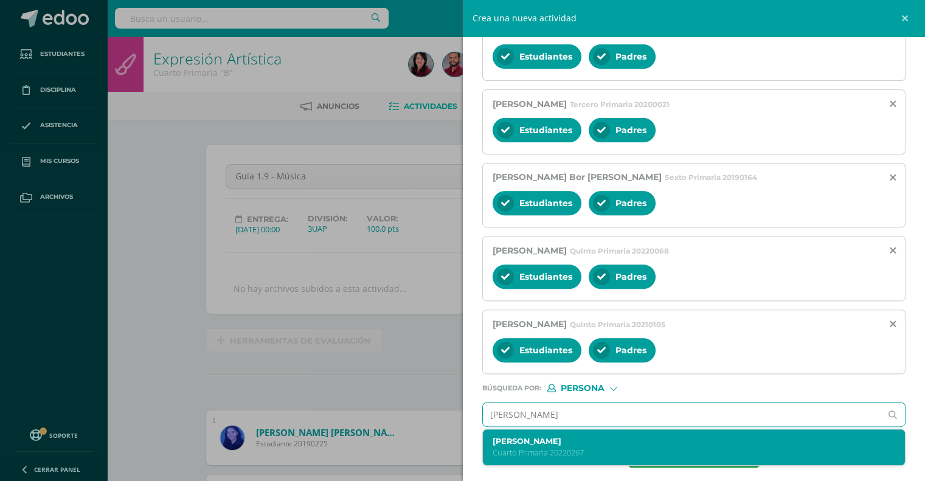
click at [534, 447] on p "Cuarto Primaria 20220267" at bounding box center [684, 452] width 385 height 10
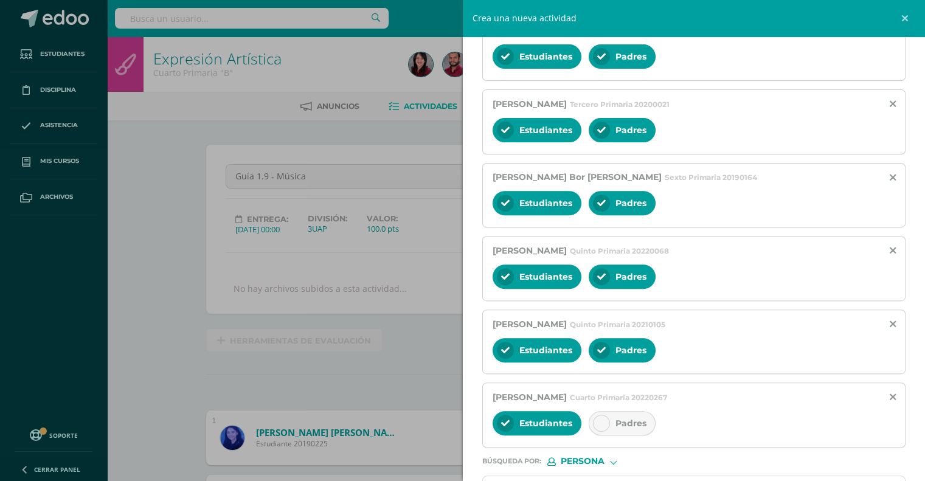
click at [608, 415] on div "Padres" at bounding box center [621, 423] width 67 height 24
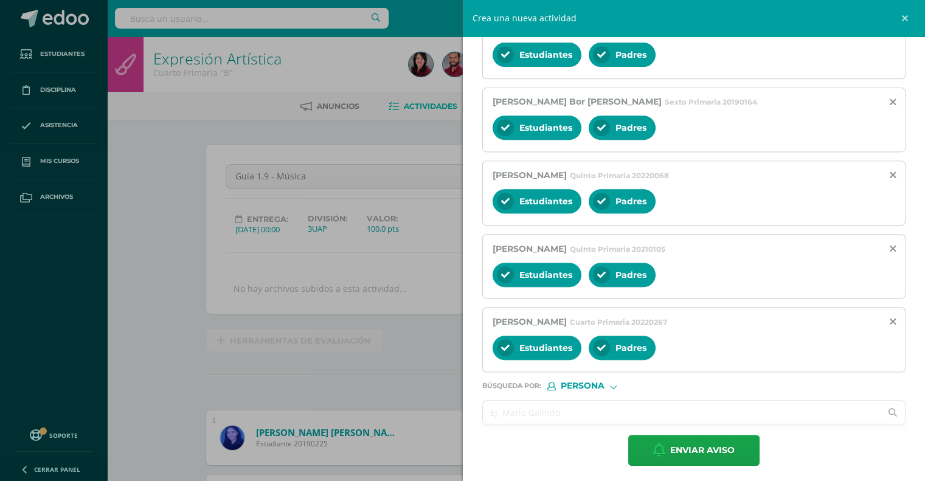
click at [507, 410] on input "text" at bounding box center [682, 413] width 398 height 24
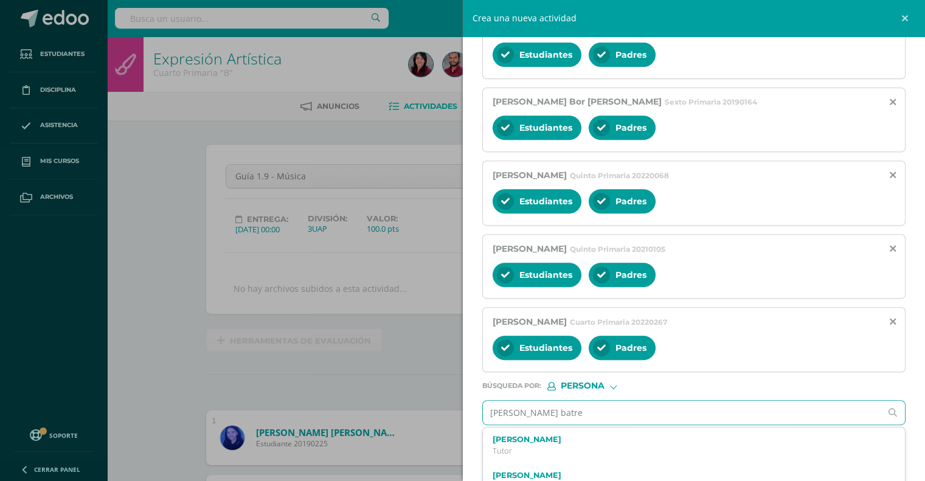
type input "[PERSON_NAME]"
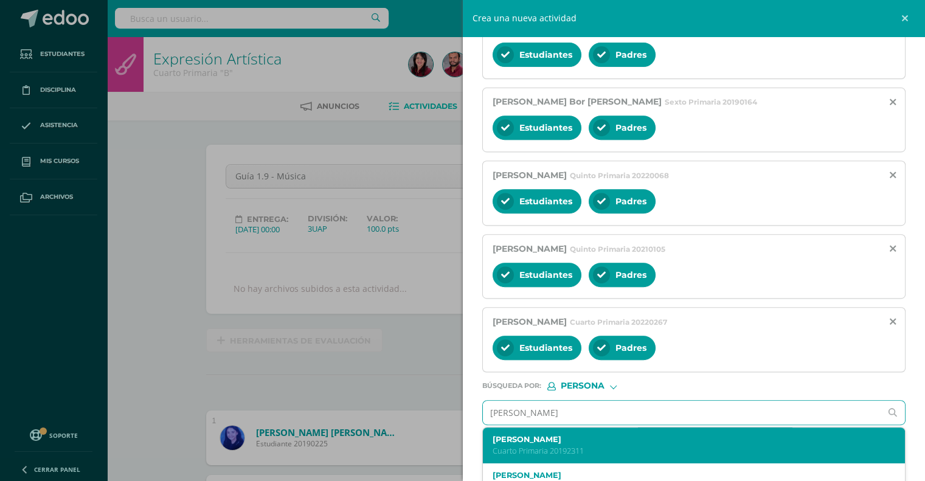
click at [528, 446] on p "Cuarto Primaria 20192311" at bounding box center [684, 451] width 385 height 10
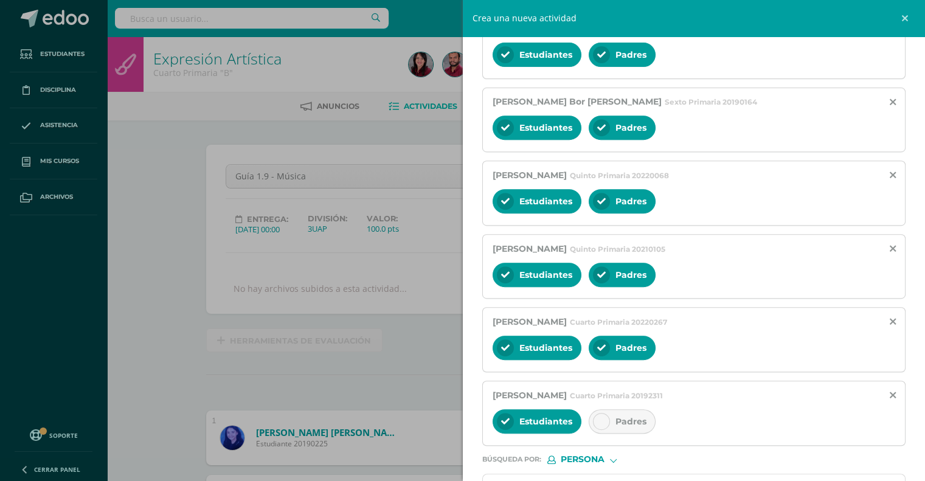
click at [611, 410] on div "Padres" at bounding box center [621, 421] width 67 height 24
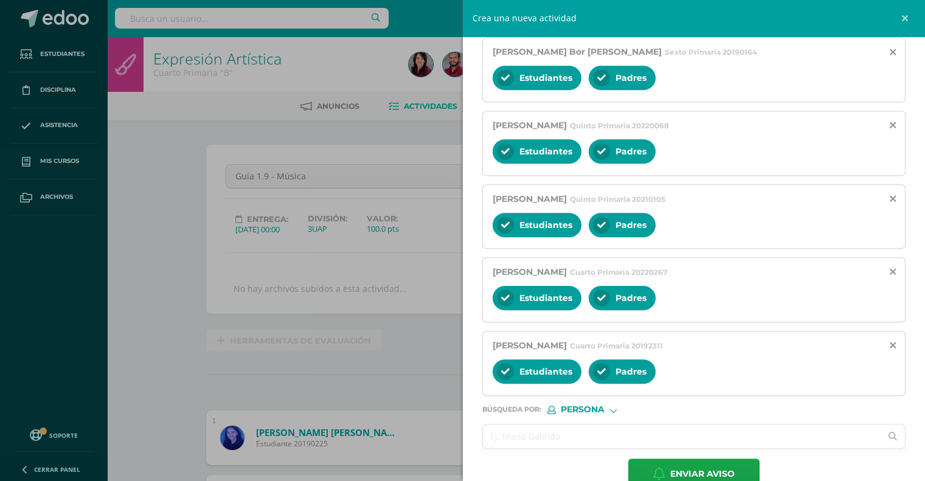
scroll to position [546, 0]
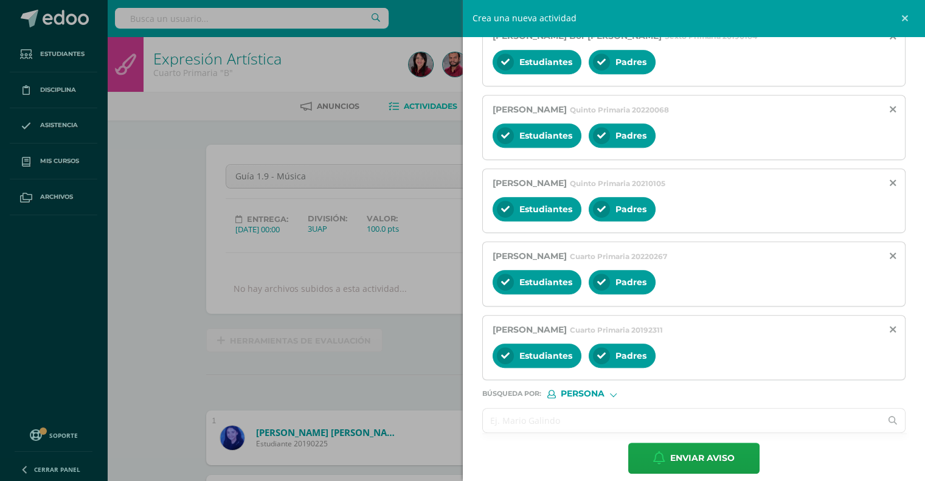
click at [508, 416] on input "text" at bounding box center [682, 420] width 398 height 24
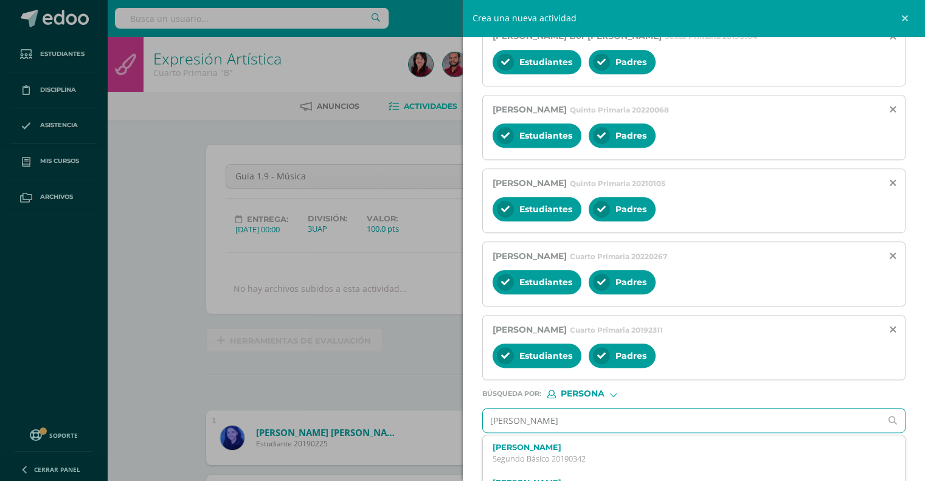
type input "[PERSON_NAME]"
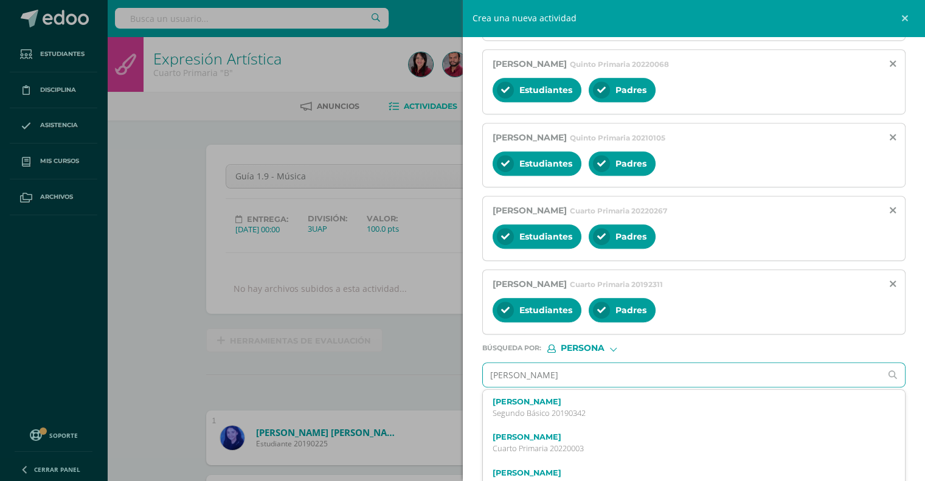
scroll to position [593, 0]
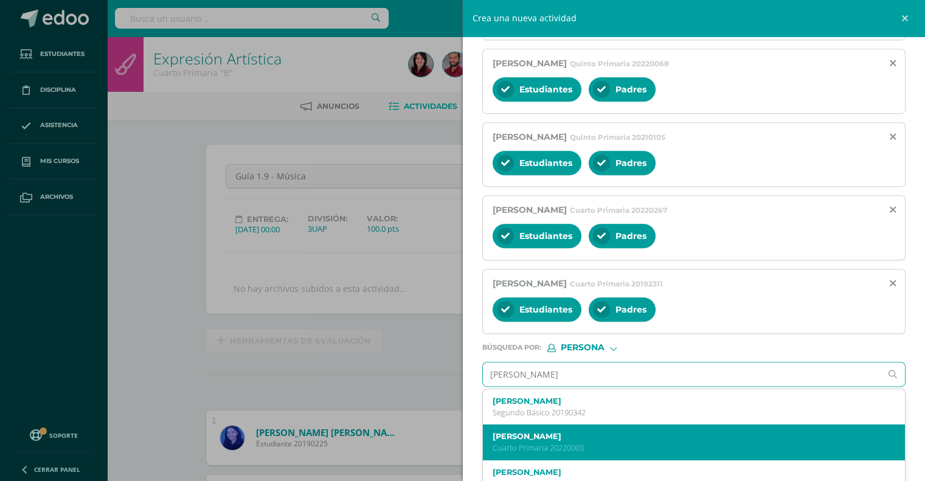
click at [562, 437] on div "[PERSON_NAME] Cuarto Primaria 20220003" at bounding box center [684, 442] width 385 height 21
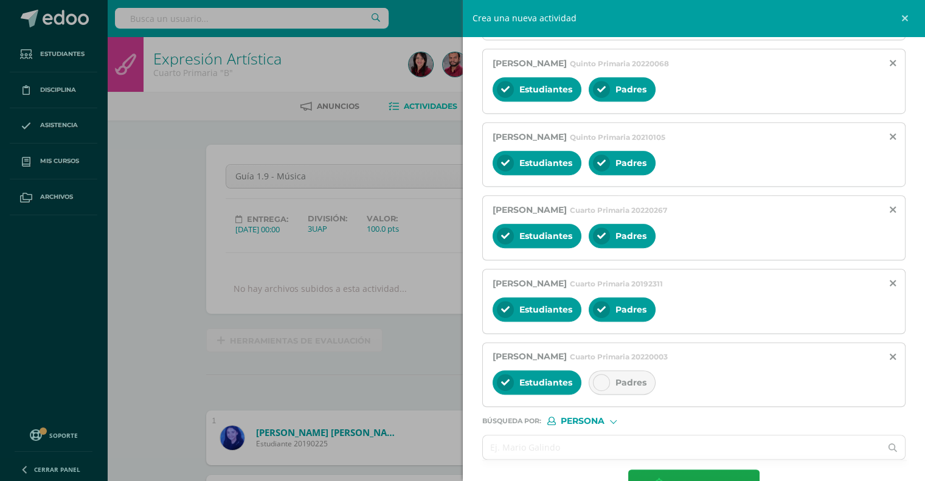
click at [602, 378] on icon at bounding box center [601, 382] width 9 height 9
click at [532, 438] on input "text" at bounding box center [682, 447] width 398 height 24
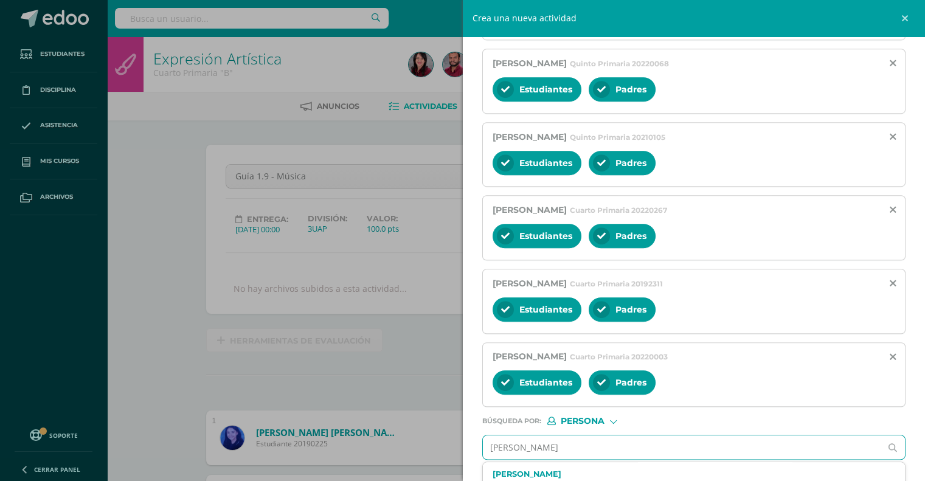
type input "[PERSON_NAME]"
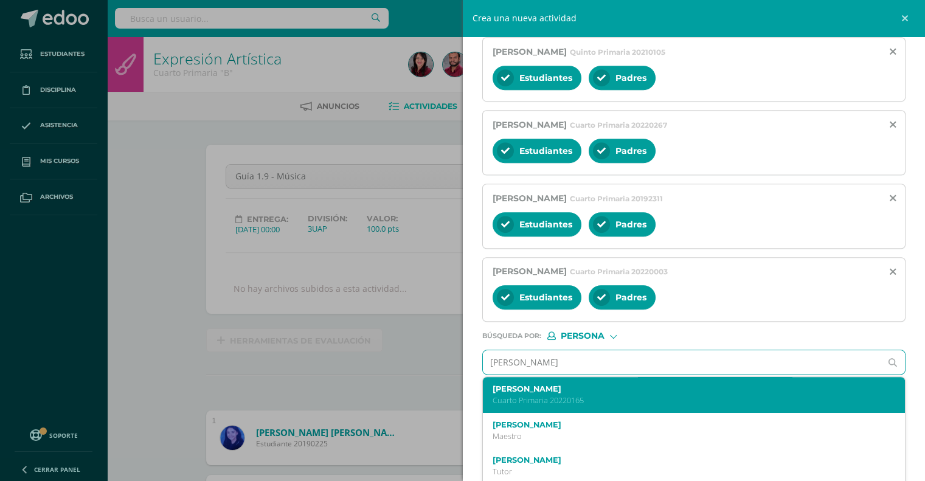
click at [554, 395] on p "Cuarto Primaria 20220165" at bounding box center [684, 400] width 385 height 10
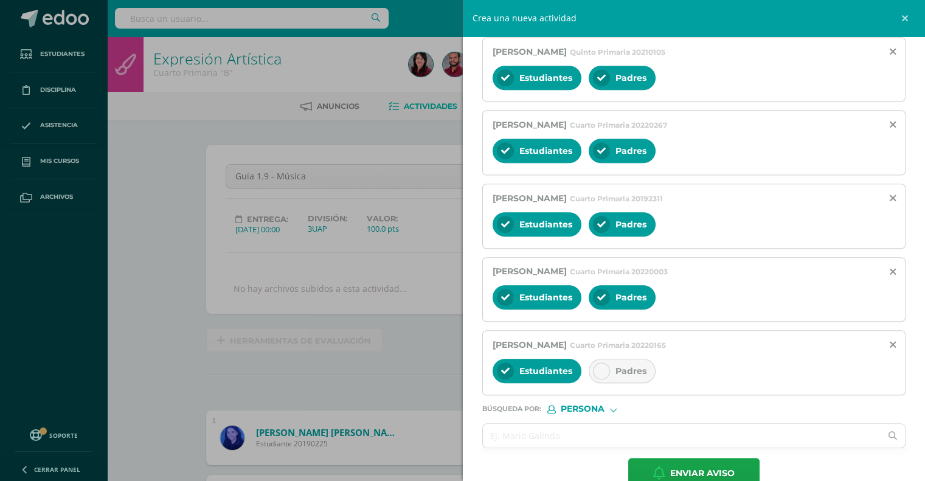
click at [601, 367] on icon at bounding box center [601, 371] width 9 height 9
click at [544, 435] on input "text" at bounding box center [682, 436] width 398 height 24
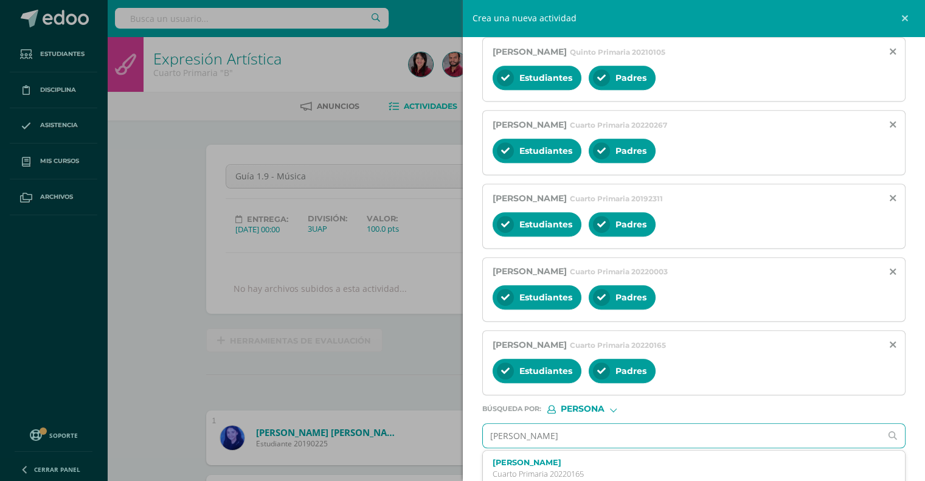
type input "[PERSON_NAME]"
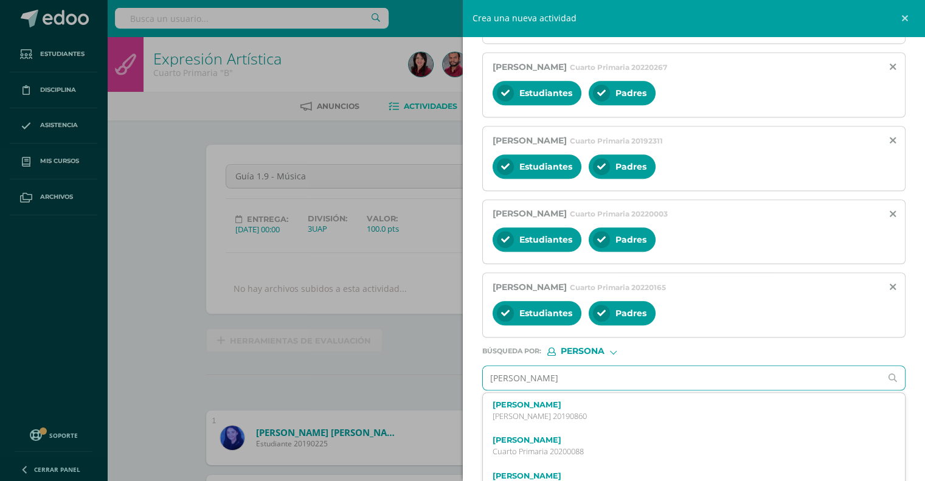
scroll to position [749, 0]
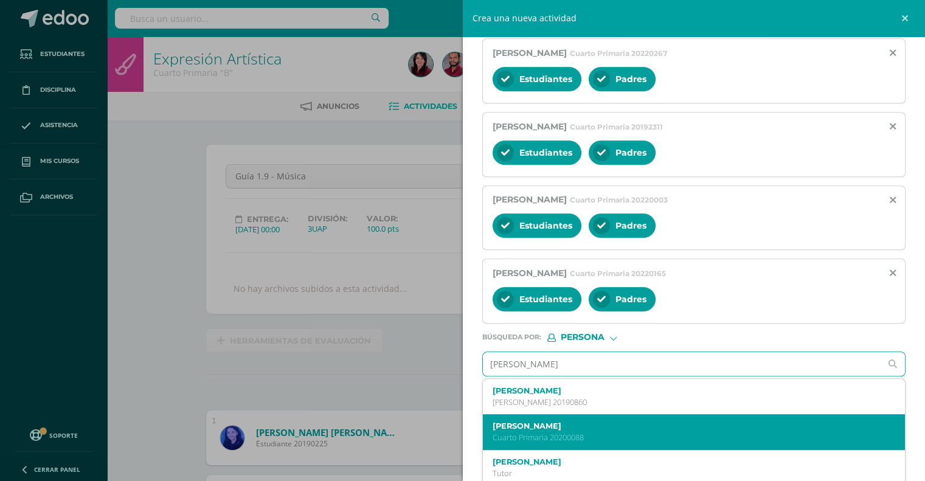
click at [564, 424] on label "[PERSON_NAME]" at bounding box center [684, 425] width 385 height 9
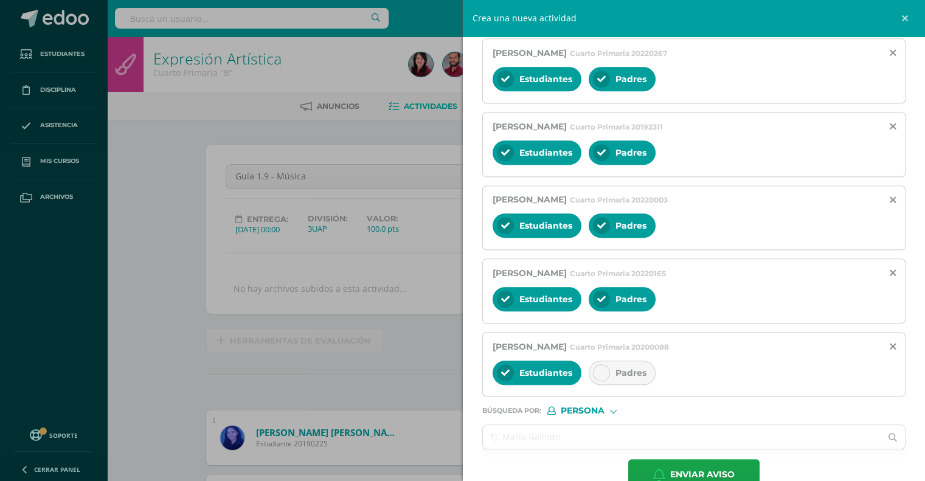
click at [605, 371] on div at bounding box center [601, 372] width 17 height 17
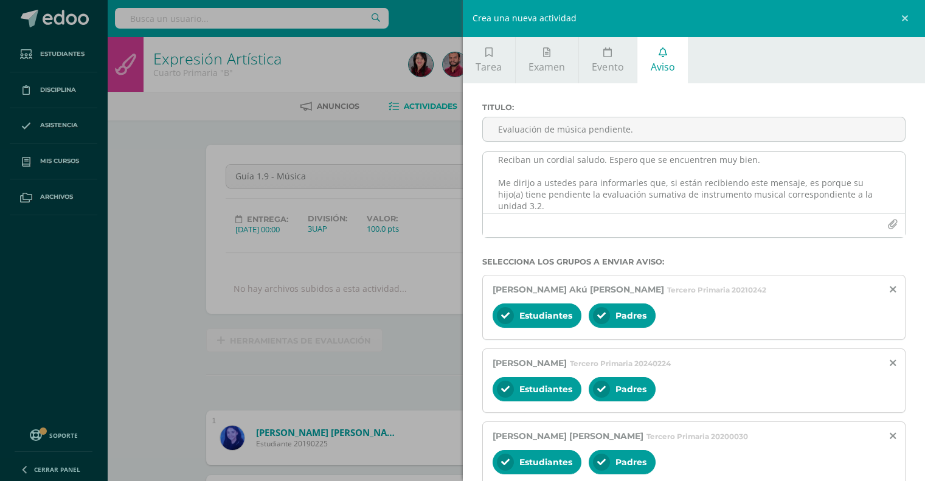
scroll to position [48, 0]
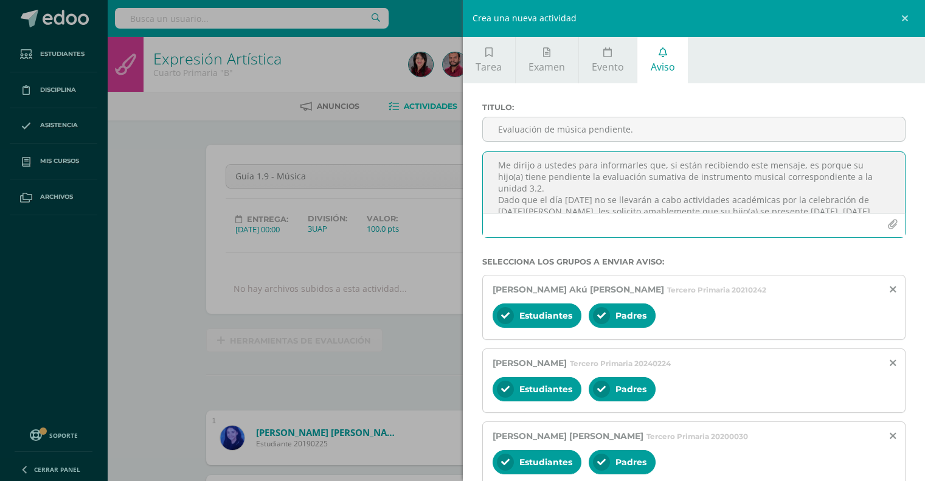
drag, startPoint x: 700, startPoint y: 165, endPoint x: 545, endPoint y: 188, distance: 156.7
click at [545, 188] on textarea "Buenas tardes, estimados padres de familia: Reciban un cordial saludo. Espero q…" at bounding box center [694, 182] width 422 height 61
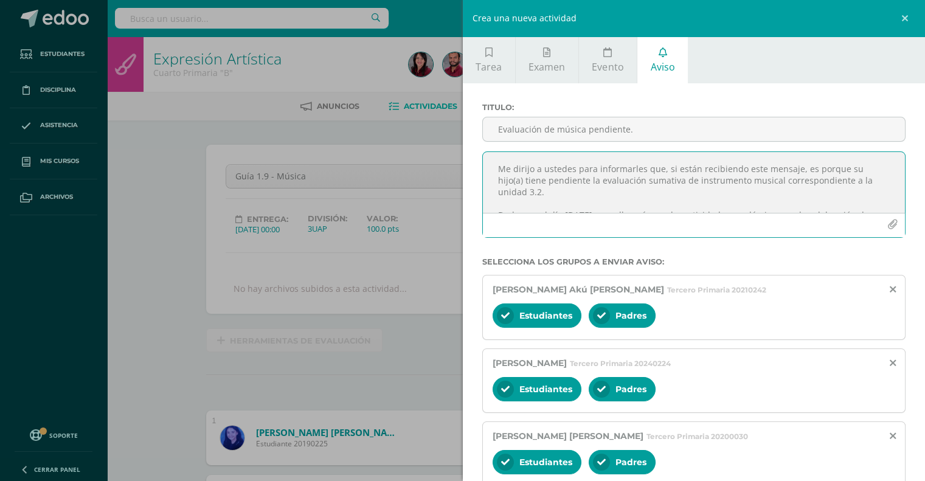
scroll to position [0, 0]
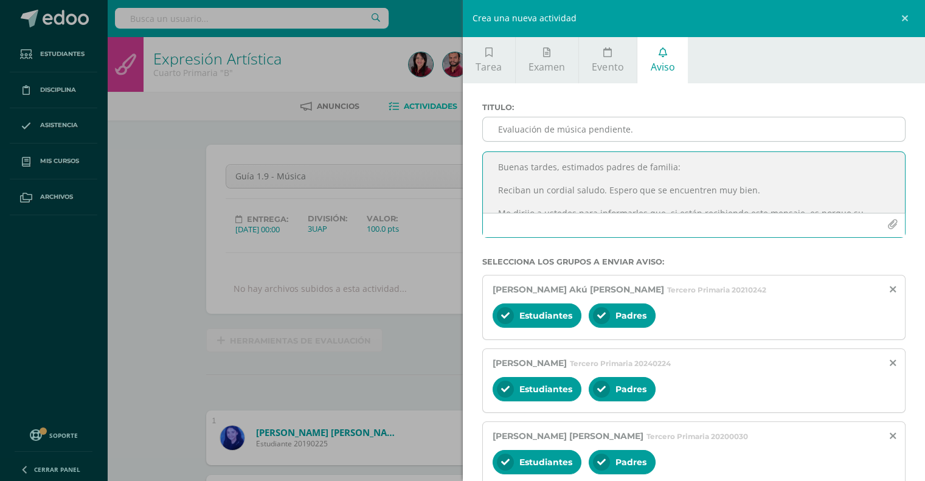
type textarea "Buenas tardes, estimados padres de familia: Reciban un cordial saludo. Espero q…"
click at [581, 130] on input "Evaluación de música pendiente." at bounding box center [694, 129] width 422 height 24
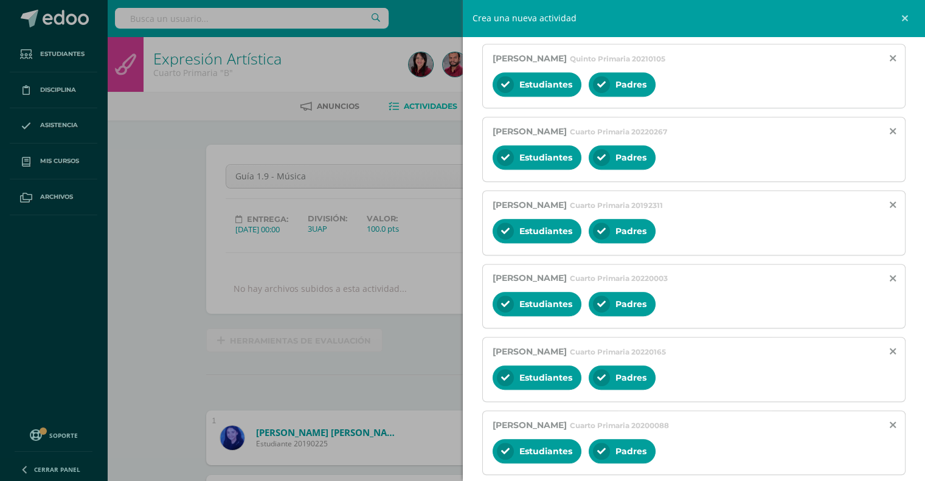
scroll to position [773, 0]
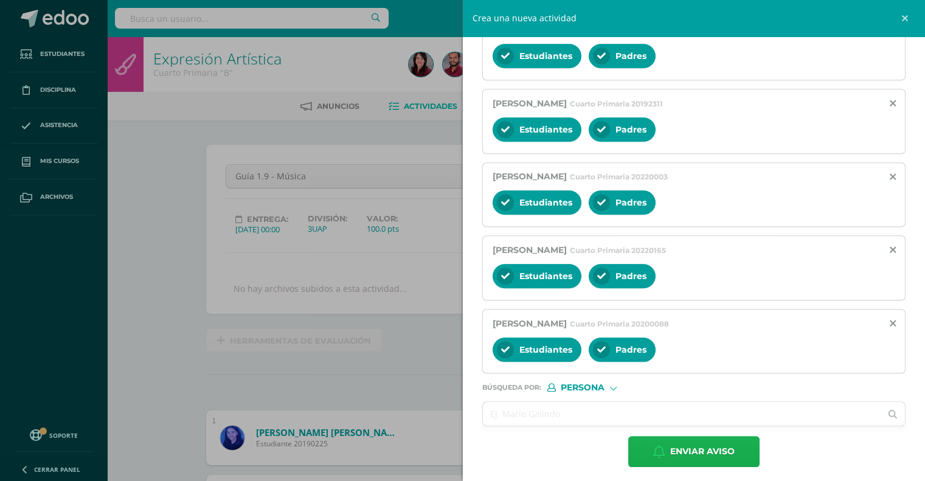
type input "Evaluación de Educación Musical pendiente."
click at [696, 446] on span "Enviar aviso" at bounding box center [702, 451] width 64 height 30
